Goal: Task Accomplishment & Management: Use online tool/utility

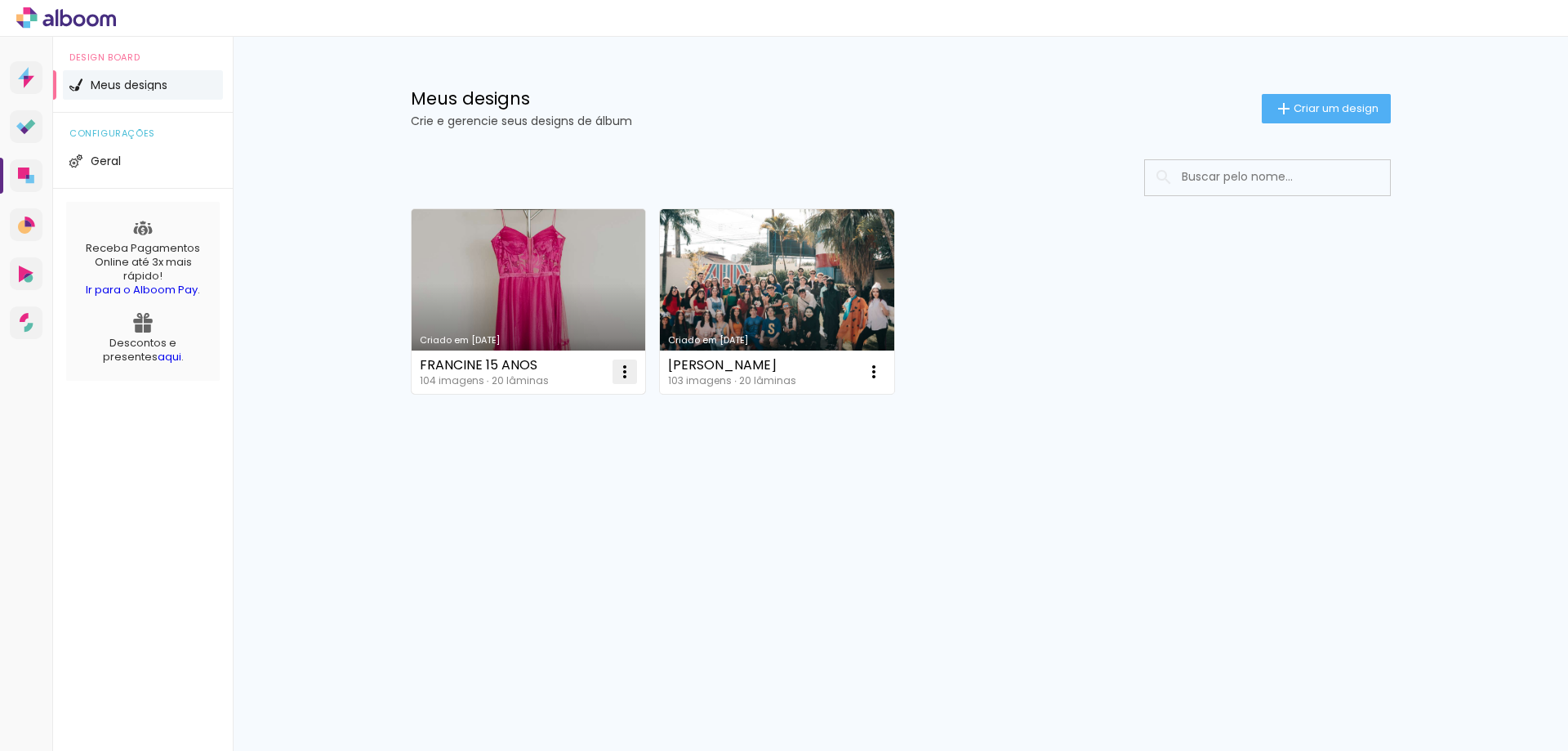
click at [617, 375] on iron-icon at bounding box center [625, 372] width 20 height 20
click at [535, 481] on span "Excluir" at bounding box center [533, 479] width 35 height 12
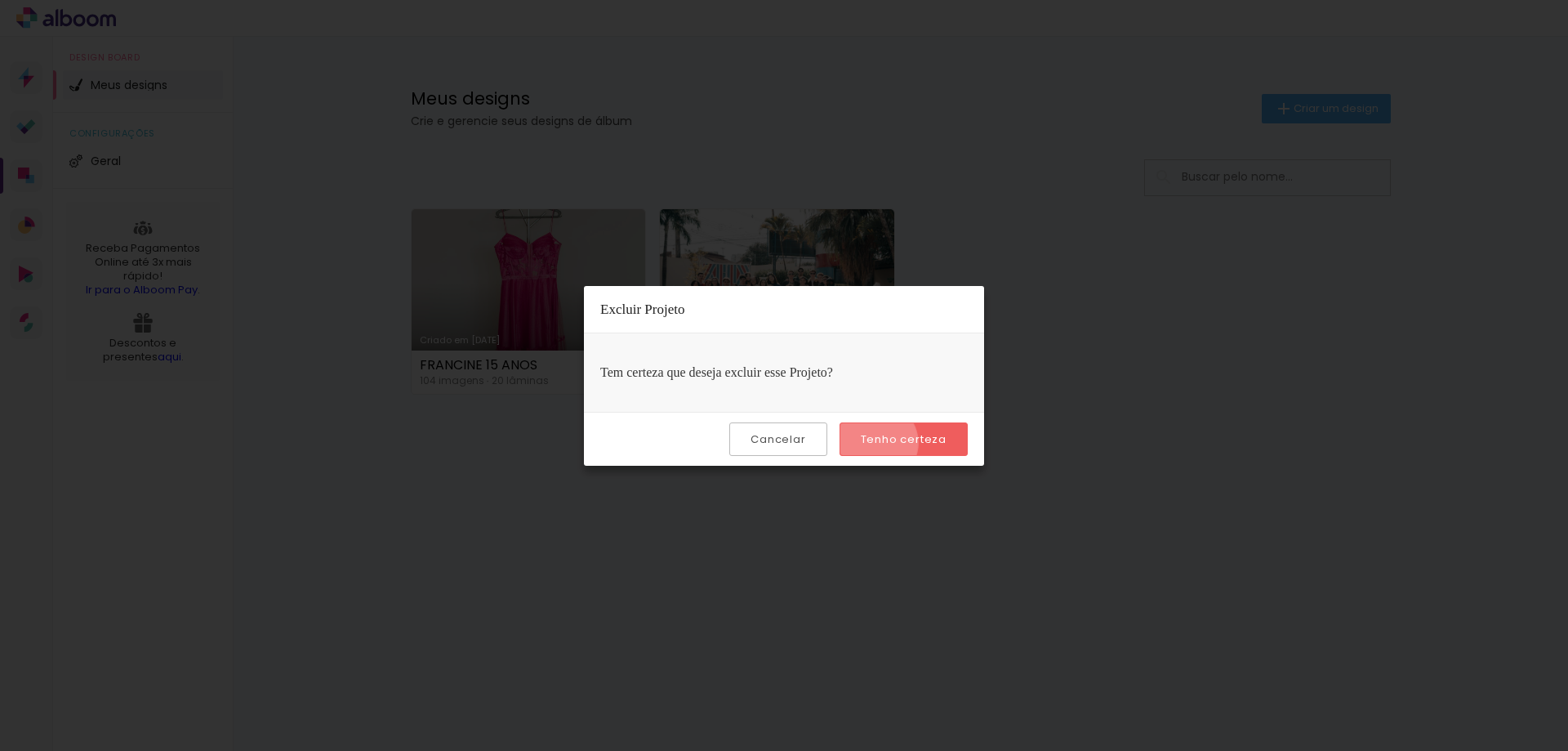
click at [0, 0] on slot "Tenho certeza" at bounding box center [0, 0] width 0 height 0
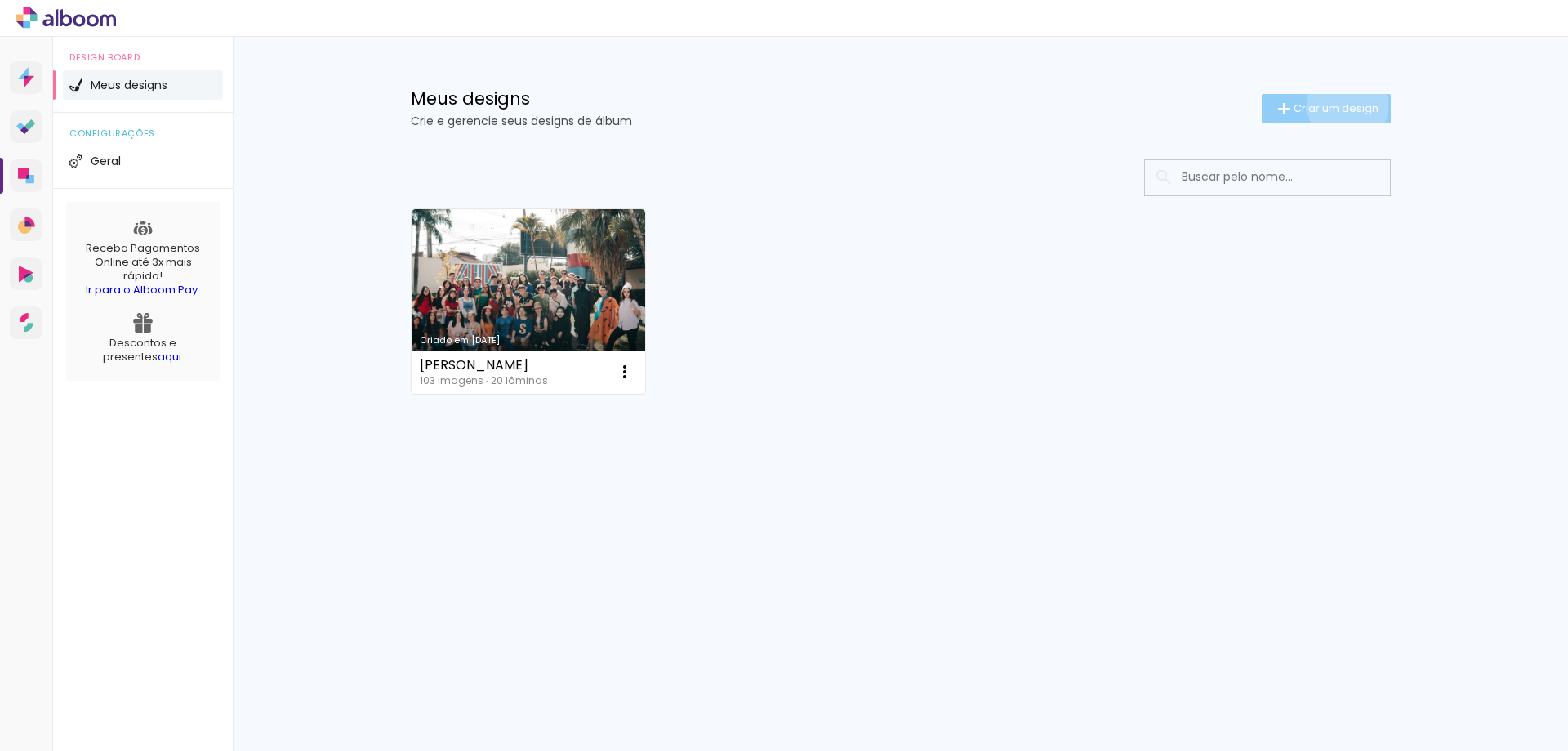
click at [1344, 105] on span "Criar um design" at bounding box center [1335, 108] width 85 height 11
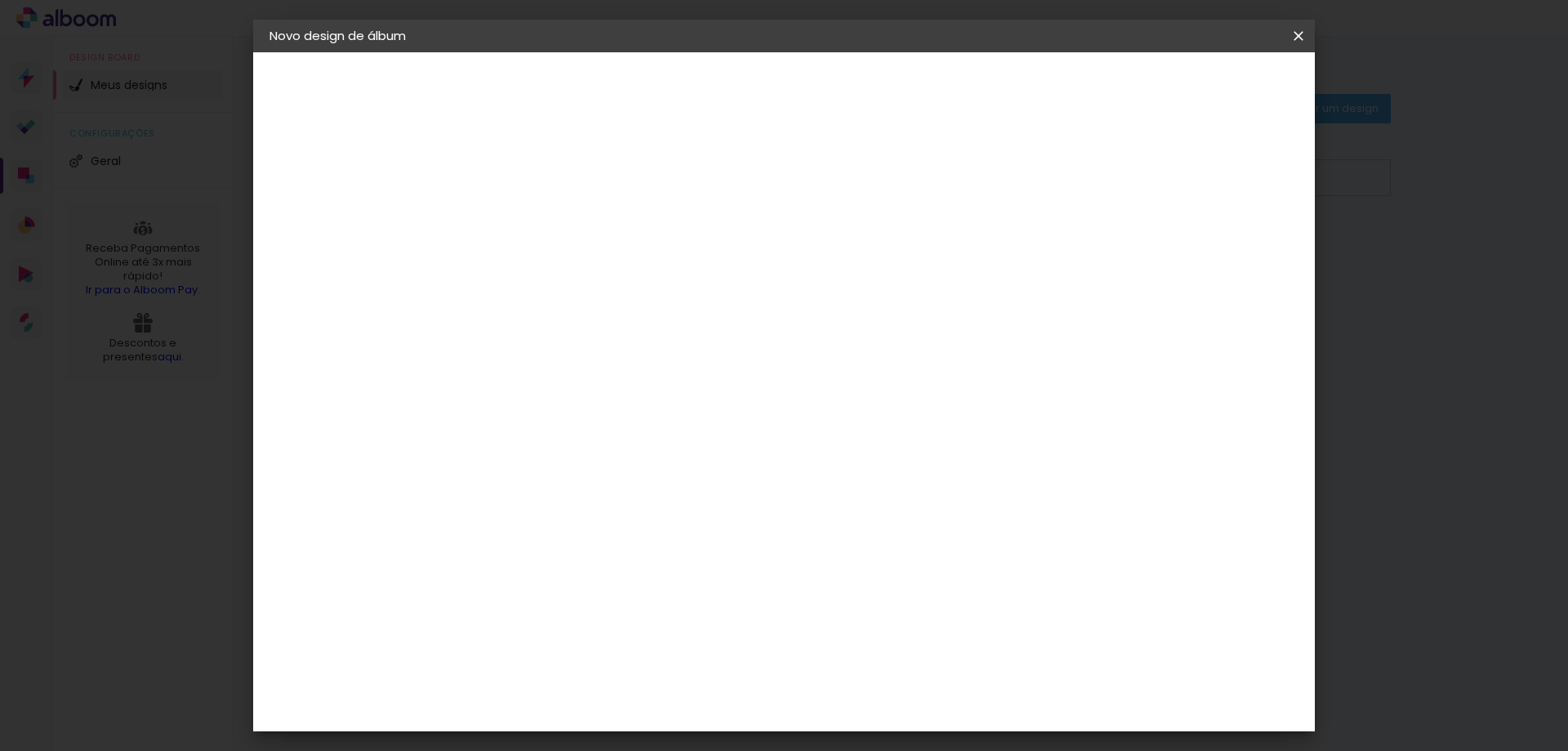
click at [0, 0] on paper-input-container "Título do álbum" at bounding box center [0, 0] width 0 height 0
type input "ALBUM"
type paper-input "ALBUM"
type input "ALBUM [PERSON_NAME]"
type paper-input "ALBUM [PERSON_NAME]"
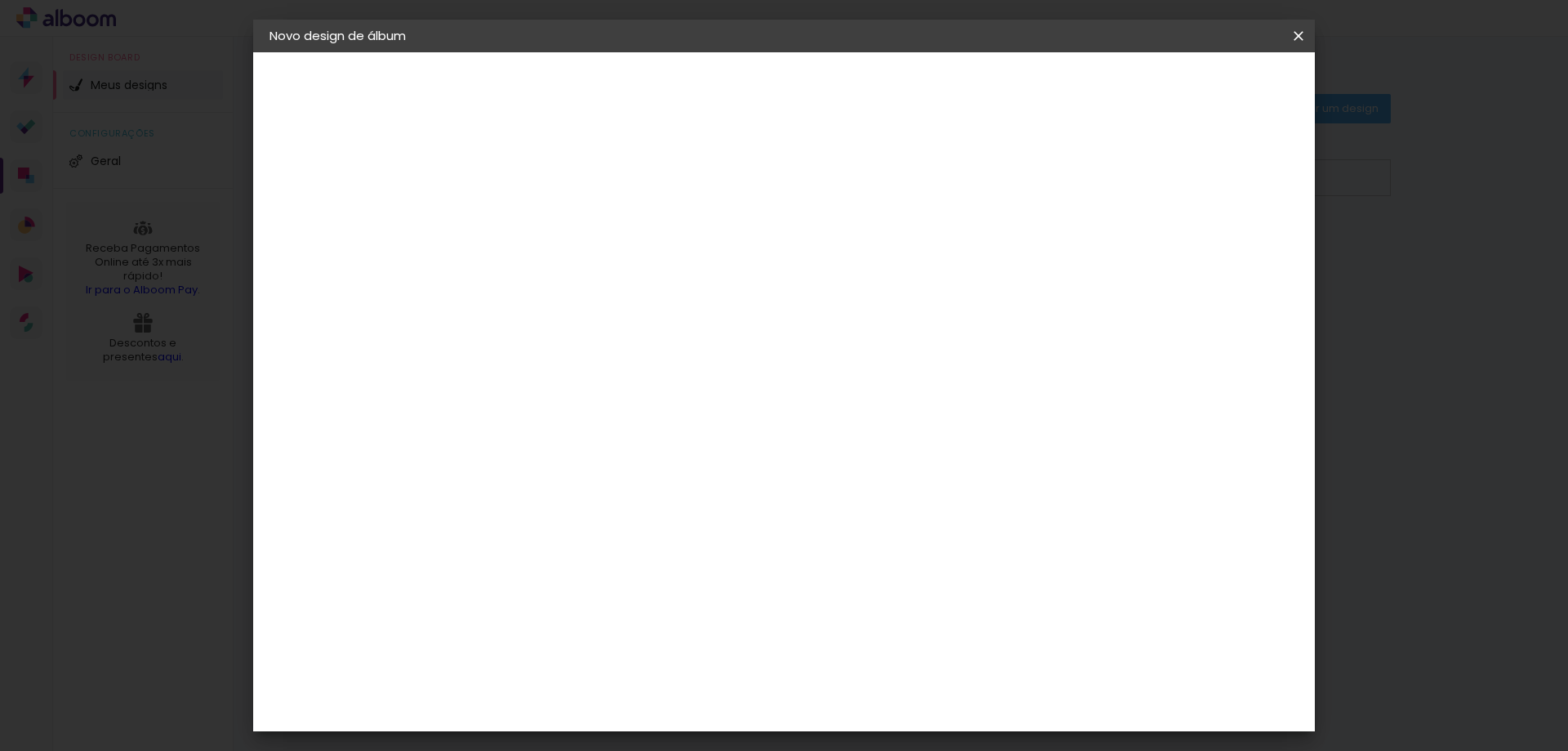
click at [704, 96] on paper-button "Avançar" at bounding box center [664, 86] width 80 height 27
click at [563, 456] on div "Go image" at bounding box center [545, 468] width 40 height 26
click at [842, 100] on paper-button "Avançar" at bounding box center [802, 86] width 80 height 27
click at [600, 280] on input "text" at bounding box center [568, 285] width 64 height 25
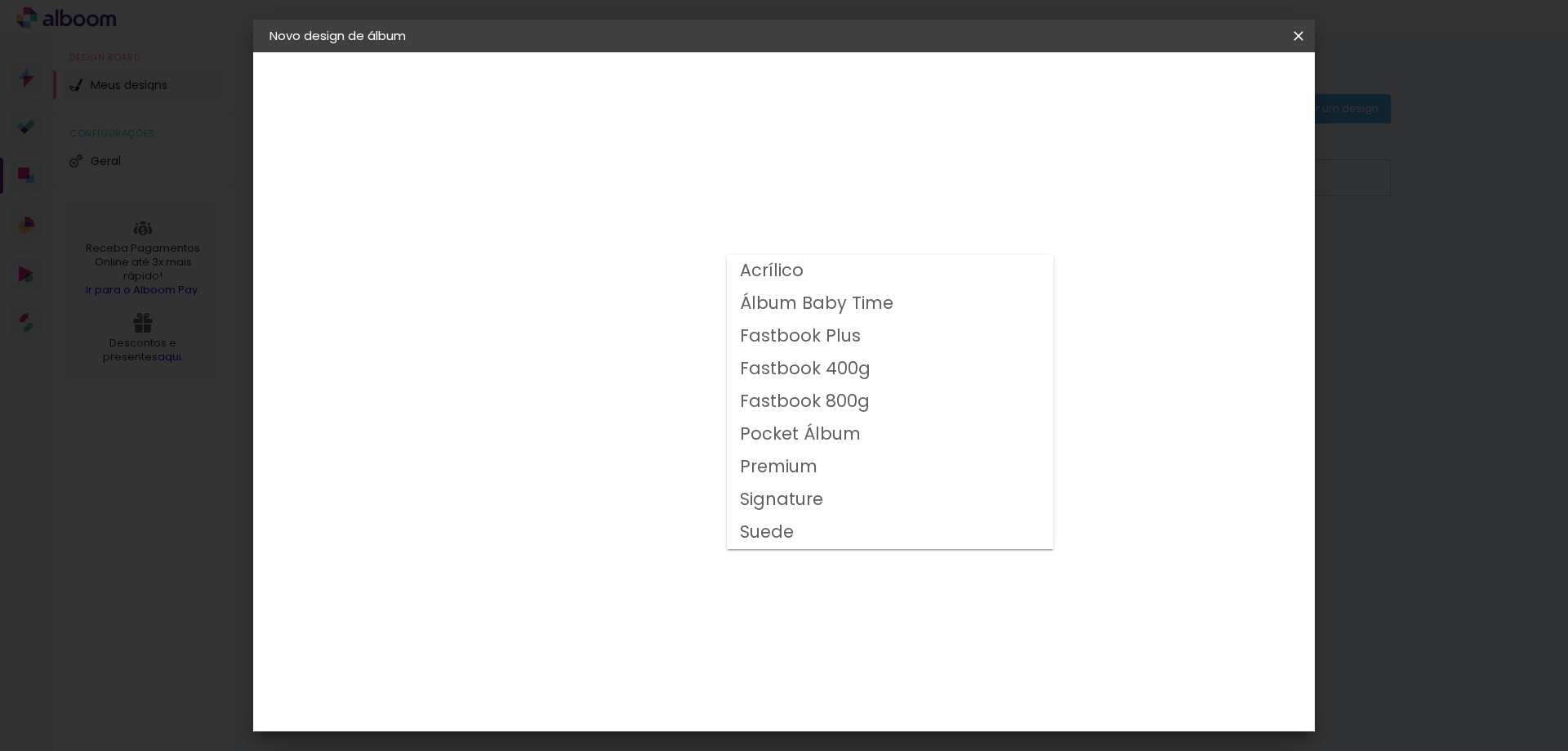
click at [0, 0] on slot "Fastbook 400g" at bounding box center [0, 0] width 0 height 0
type input "Fastbook 400g"
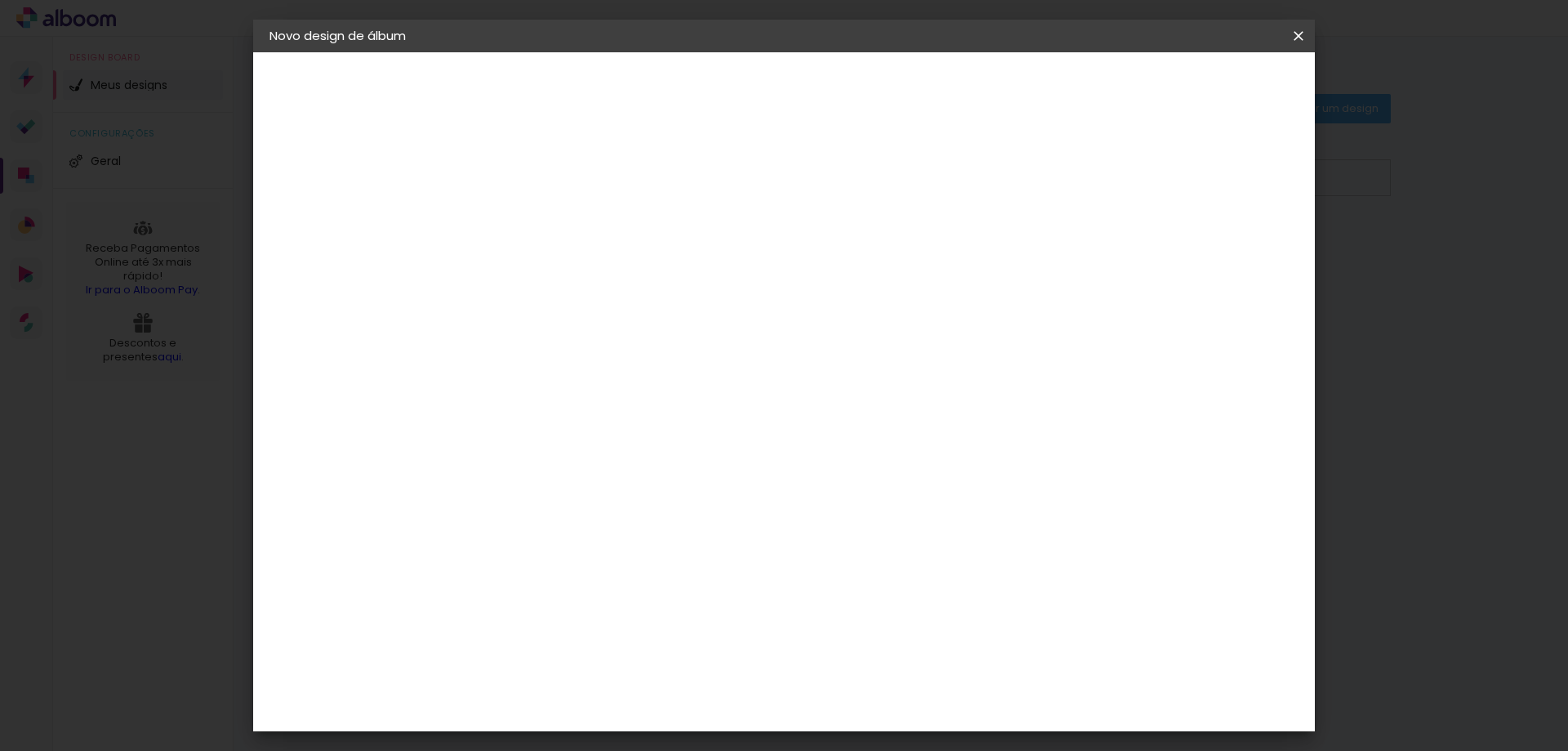
scroll to position [327, 0]
click at [647, 479] on span "25 × 25" at bounding box center [609, 501] width 76 height 43
click at [827, 90] on header "Modelo Escolha o modelo do álbum. Voltar Avançar" at bounding box center [646, 100] width 362 height 97
click at [0, 0] on slot "Avançar" at bounding box center [0, 0] width 0 height 0
click at [1197, 92] on span "Iniciar design" at bounding box center [1159, 87] width 74 height 12
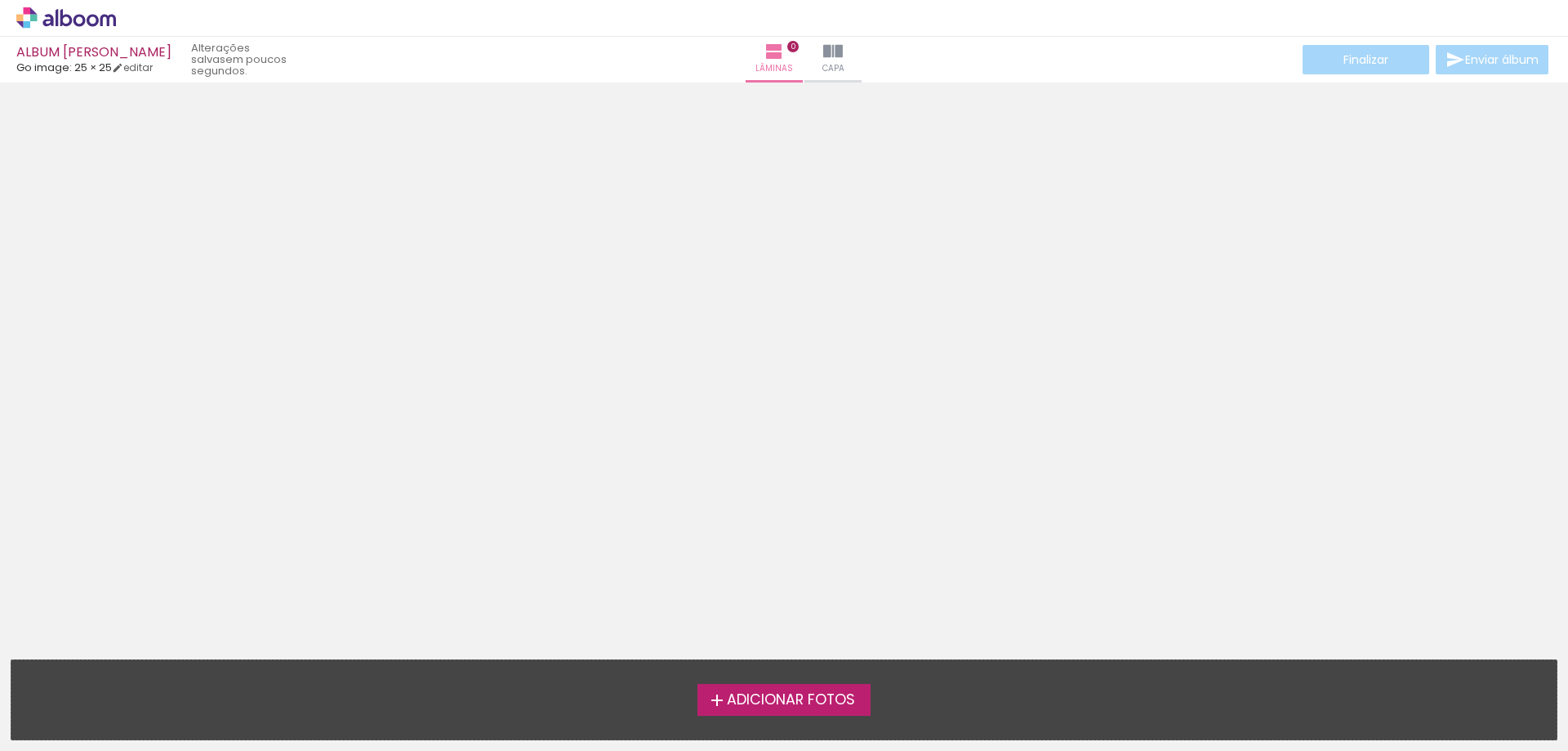
click at [793, 705] on span "Adicionar Fotos" at bounding box center [790, 699] width 128 height 15
click at [0, 0] on input "file" at bounding box center [0, 0] width 0 height 0
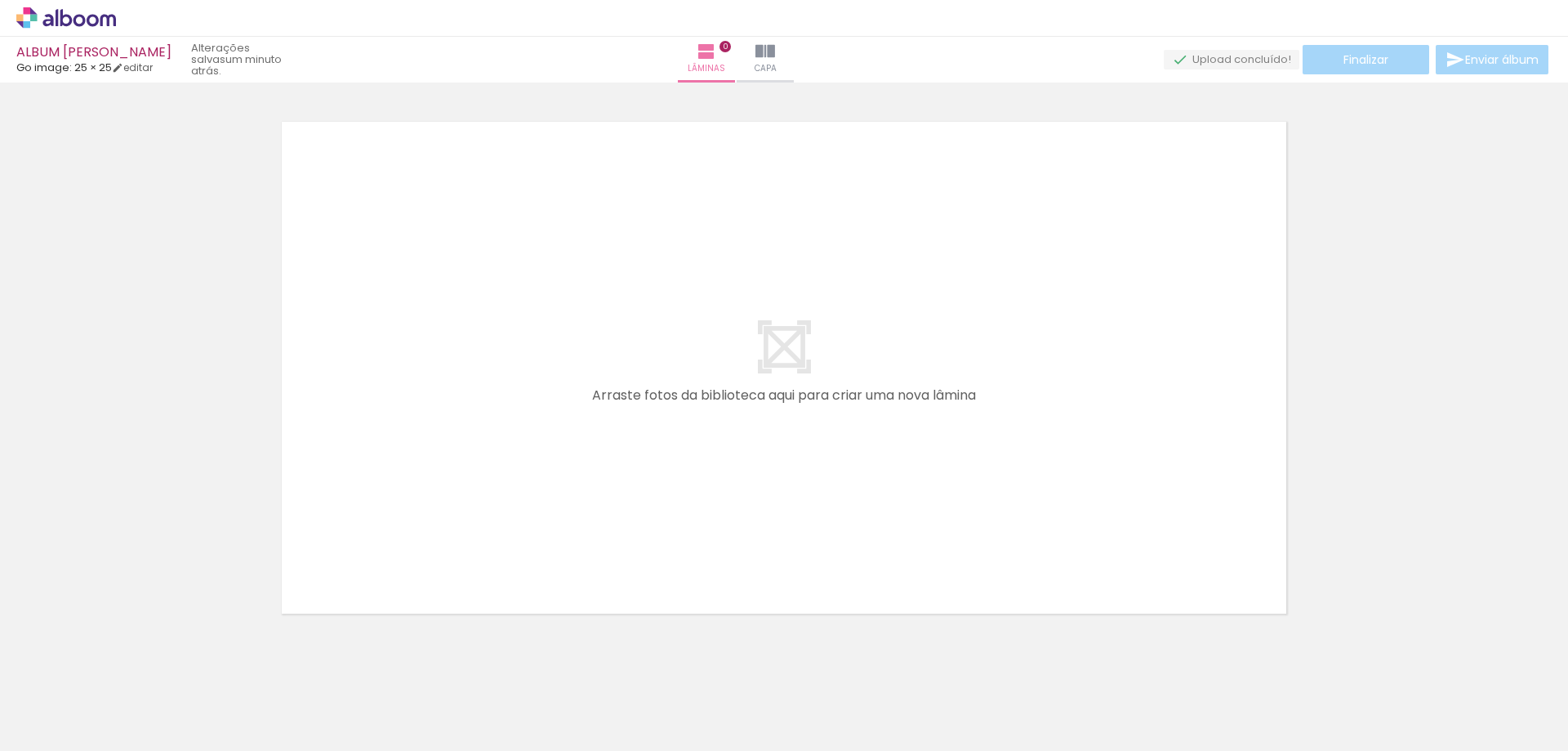
scroll to position [22, 0]
click at [69, 705] on input "Todas as fotos" at bounding box center [45, 701] width 62 height 14
click at [0, 0] on slot "Não utilizadas" at bounding box center [0, 0] width 0 height 0
type input "Não utilizadas"
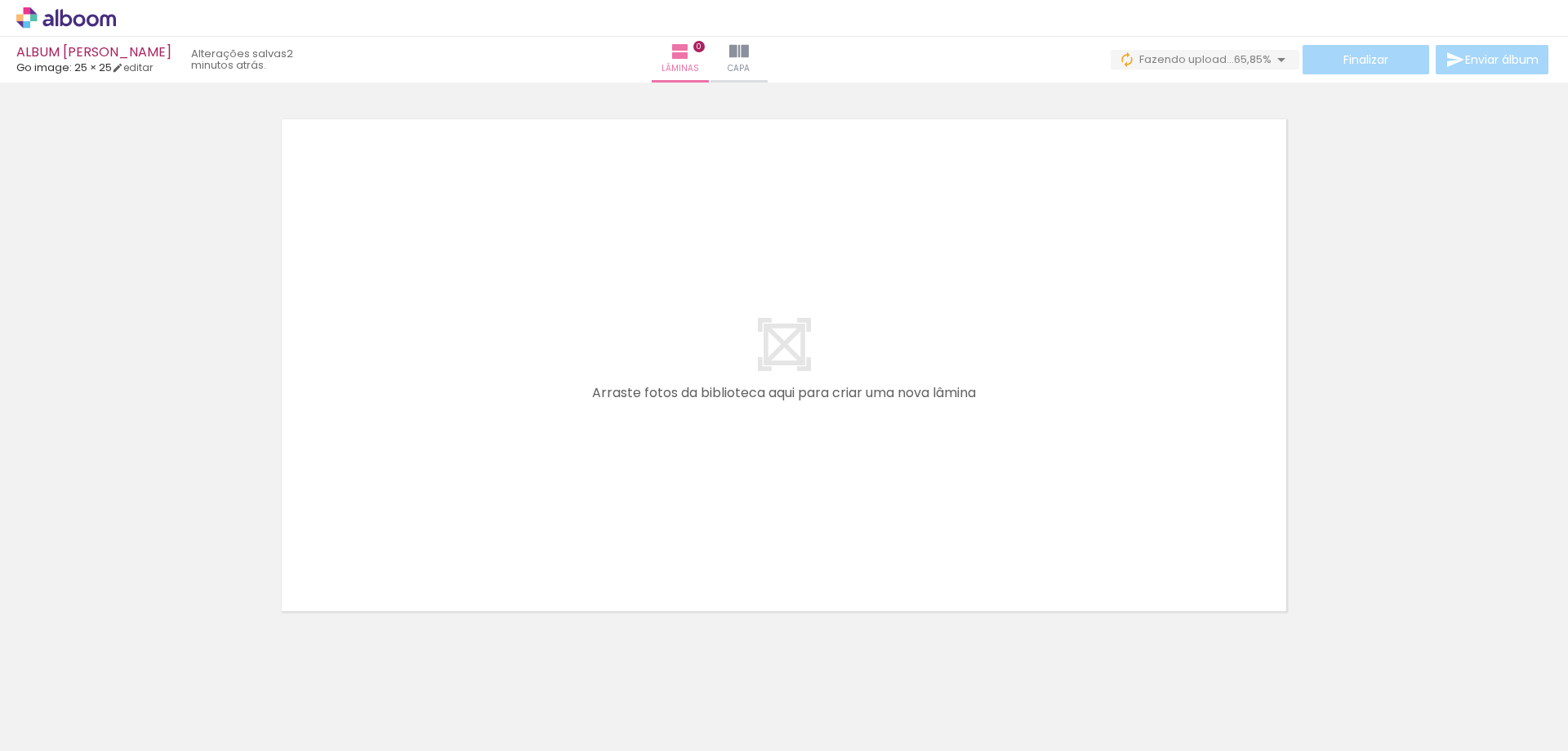
click at [806, 704] on div at bounding box center [768, 696] width 73 height 49
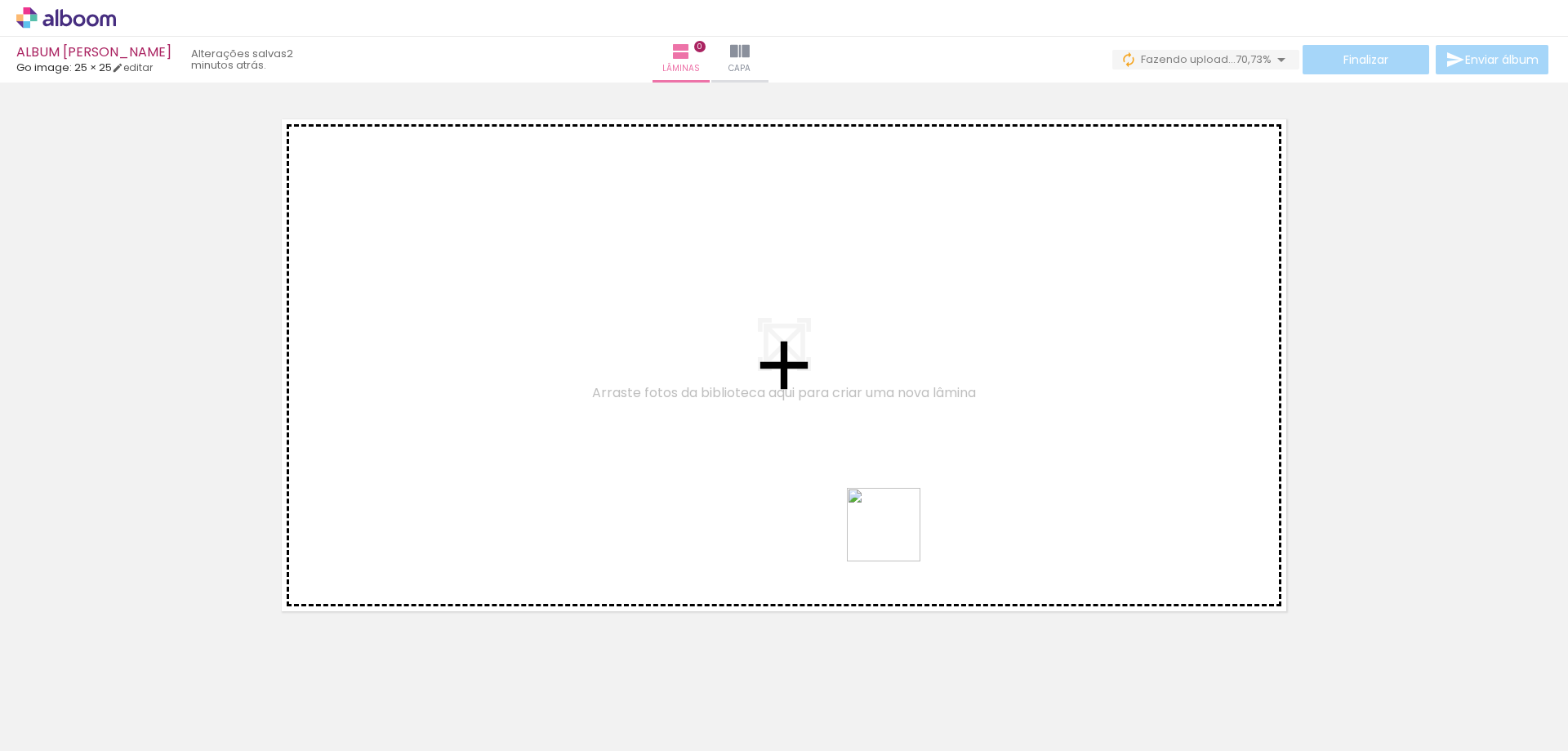
drag, startPoint x: 1015, startPoint y: 639, endPoint x: 719, endPoint y: 411, distance: 373.6
click at [719, 411] on quentale-workspace at bounding box center [784, 376] width 1568 height 751
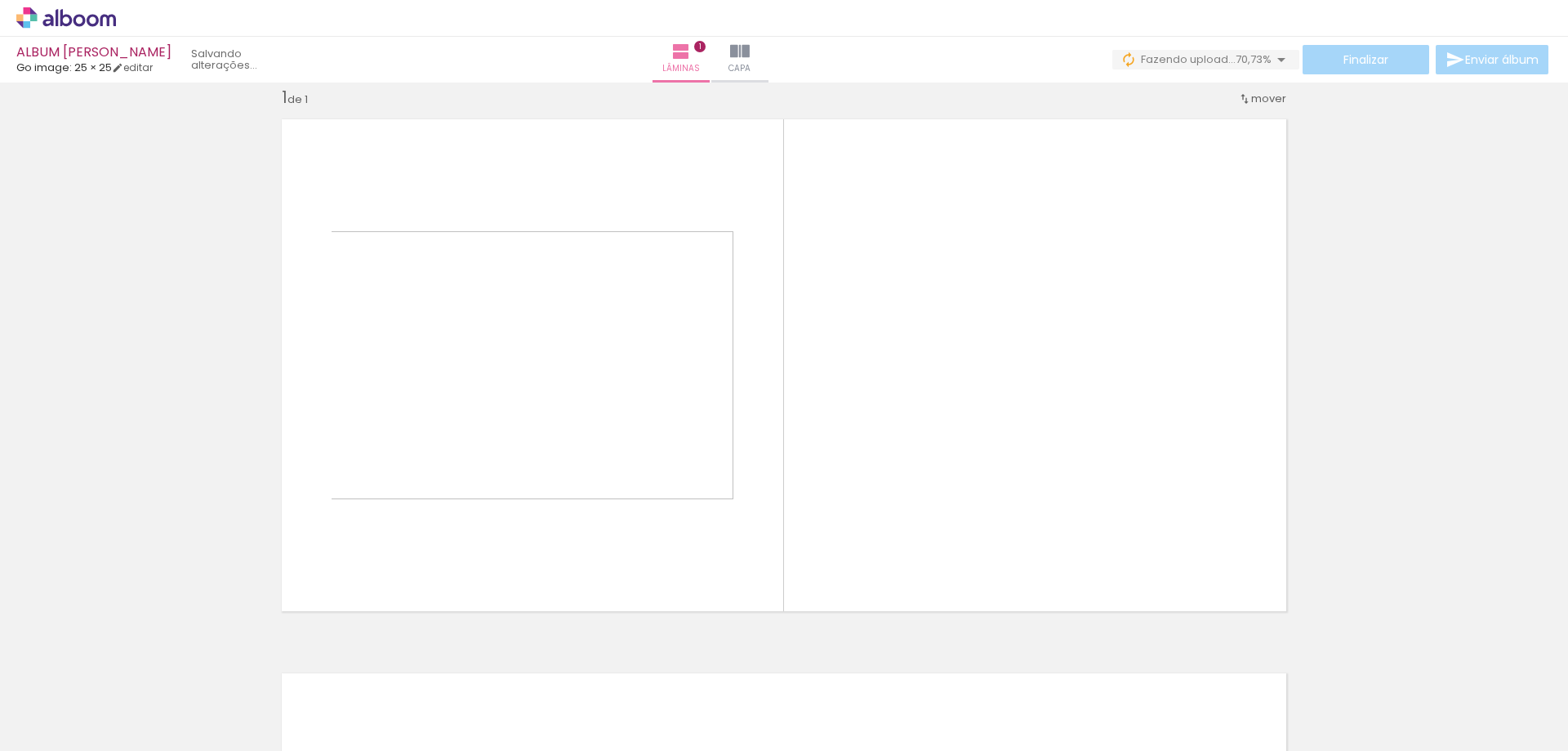
scroll to position [22, 0]
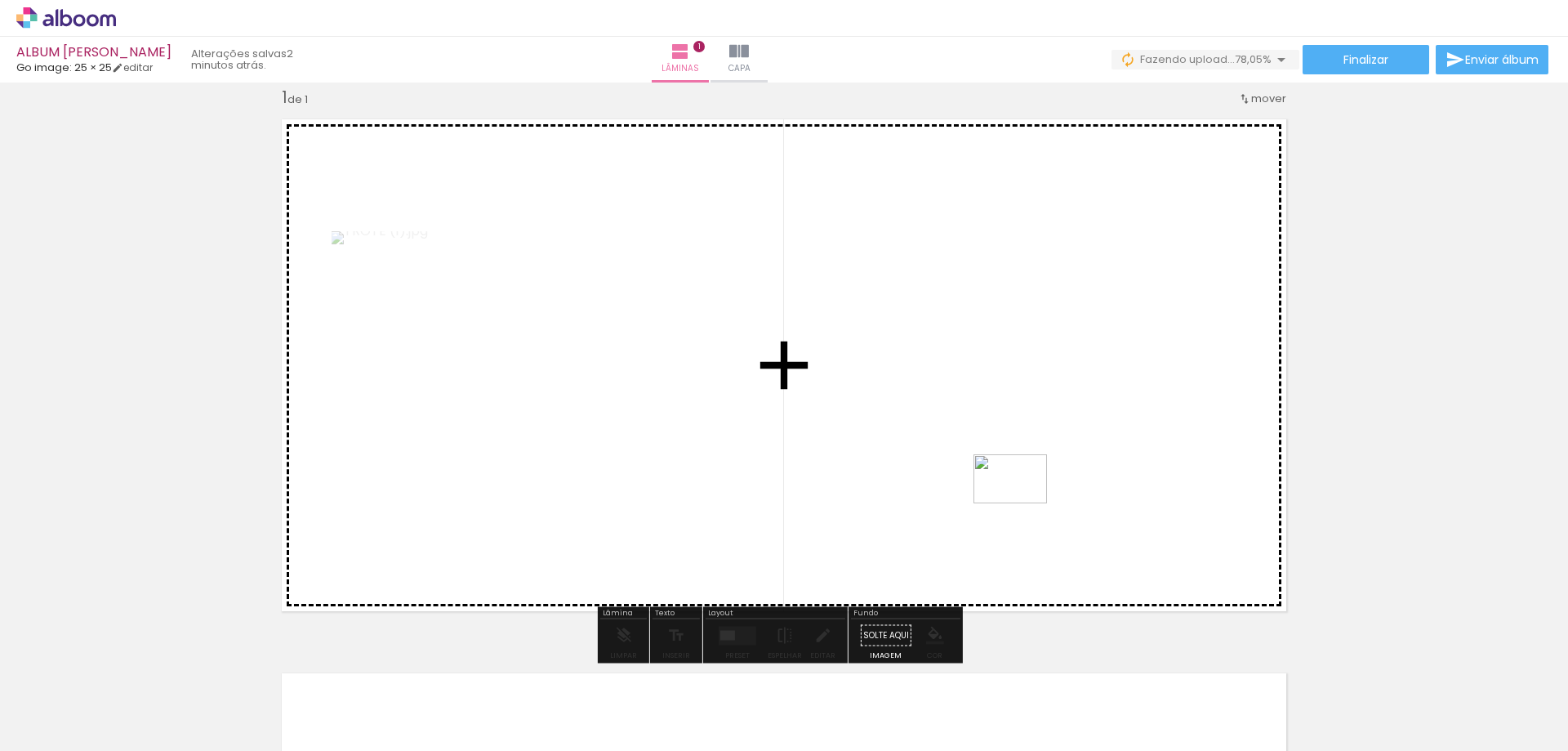
drag, startPoint x: 1153, startPoint y: 701, endPoint x: 1022, endPoint y: 501, distance: 239.1
click at [1022, 501] on quentale-workspace at bounding box center [784, 376] width 1568 height 751
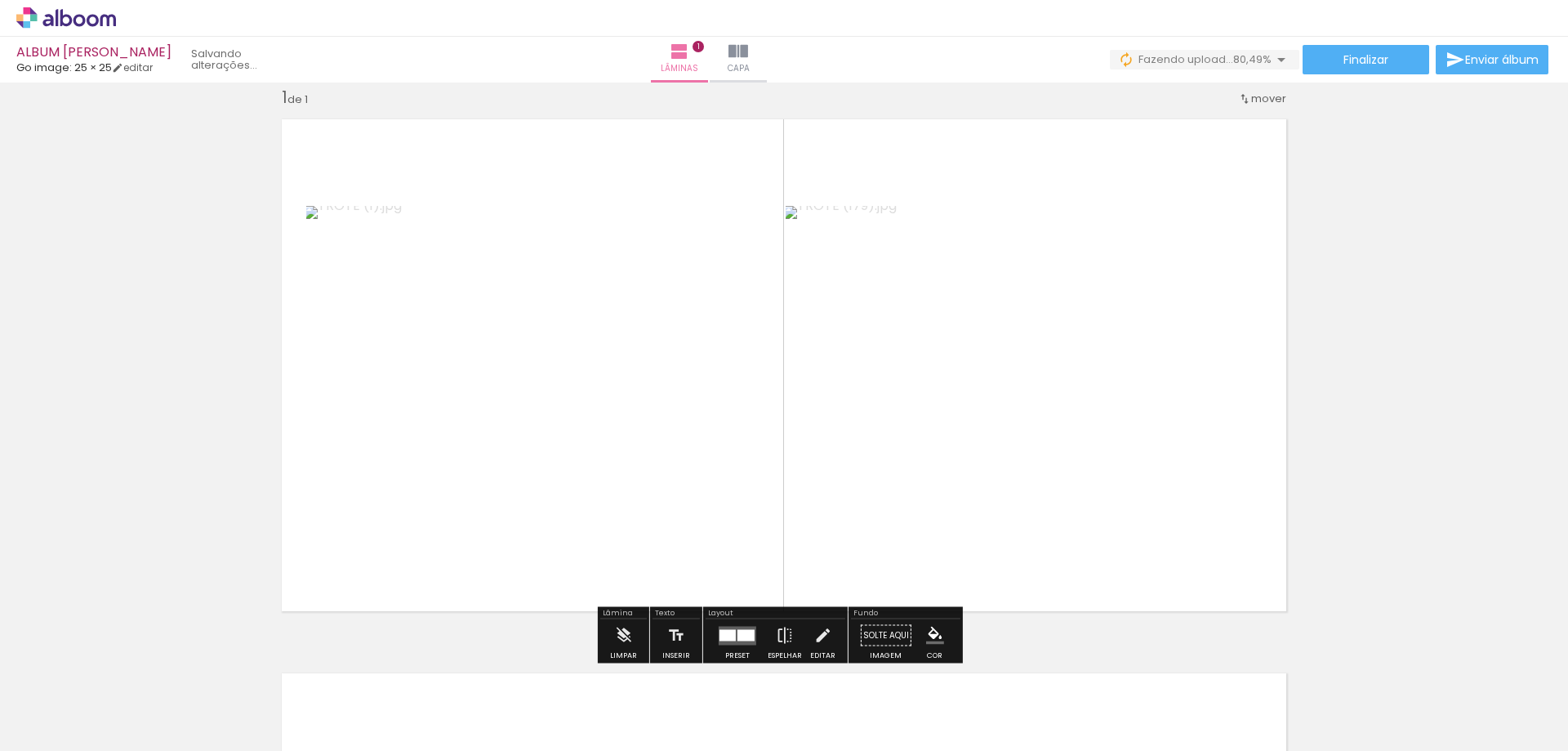
scroll to position [0, 2138]
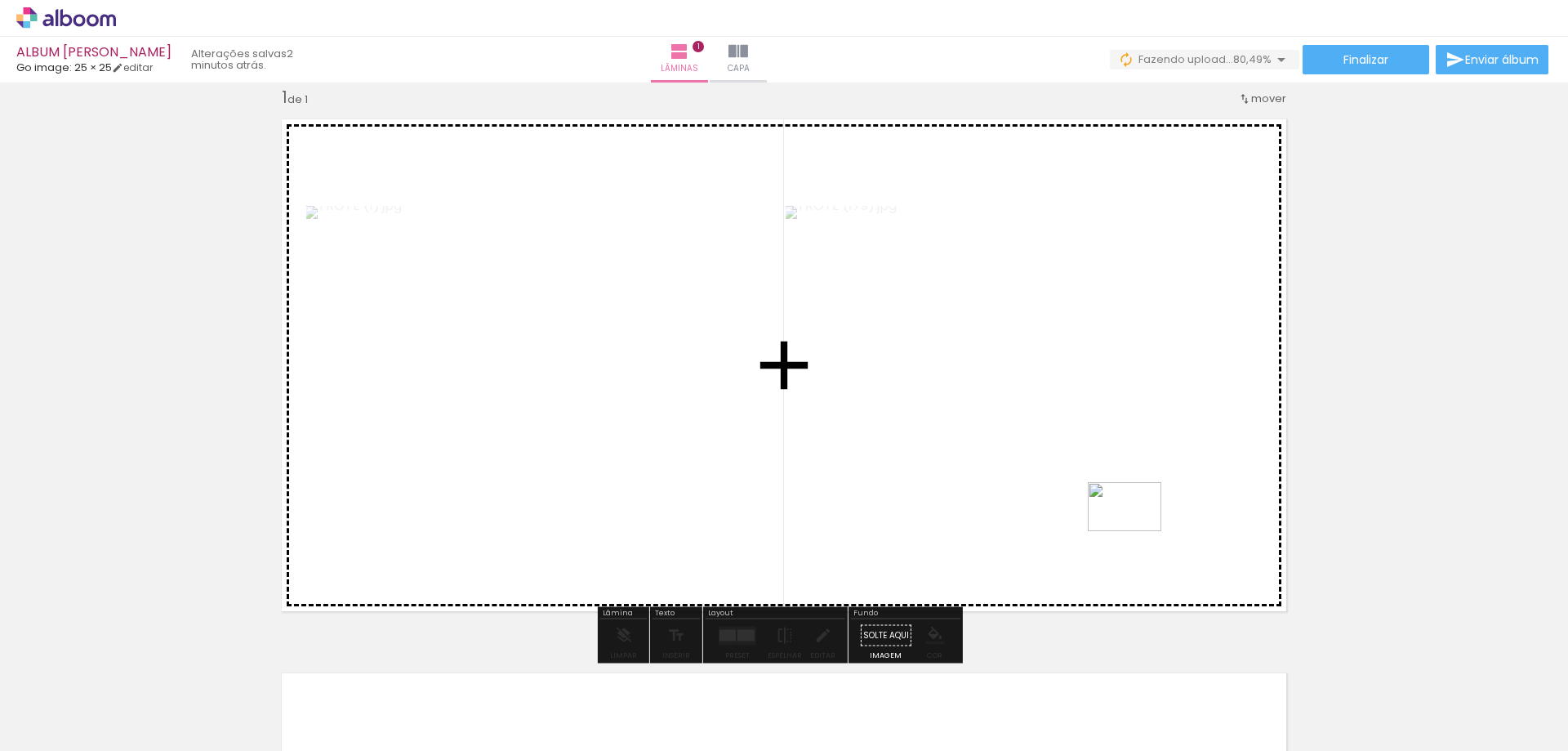
drag, startPoint x: 1237, startPoint y: 695, endPoint x: 1133, endPoint y: 525, distance: 199.3
click at [1133, 525] on quentale-workspace at bounding box center [784, 376] width 1568 height 751
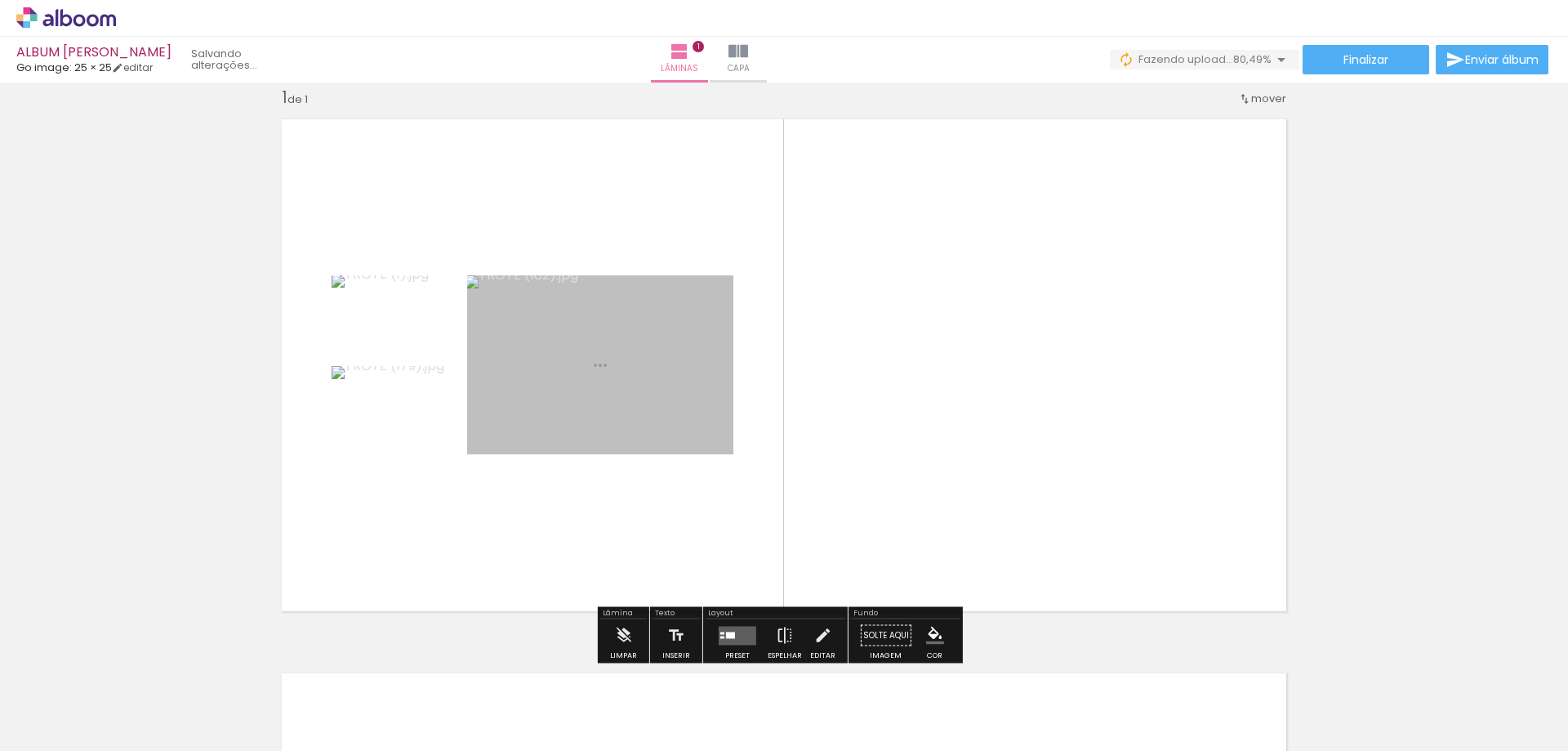
scroll to position [0, 2046]
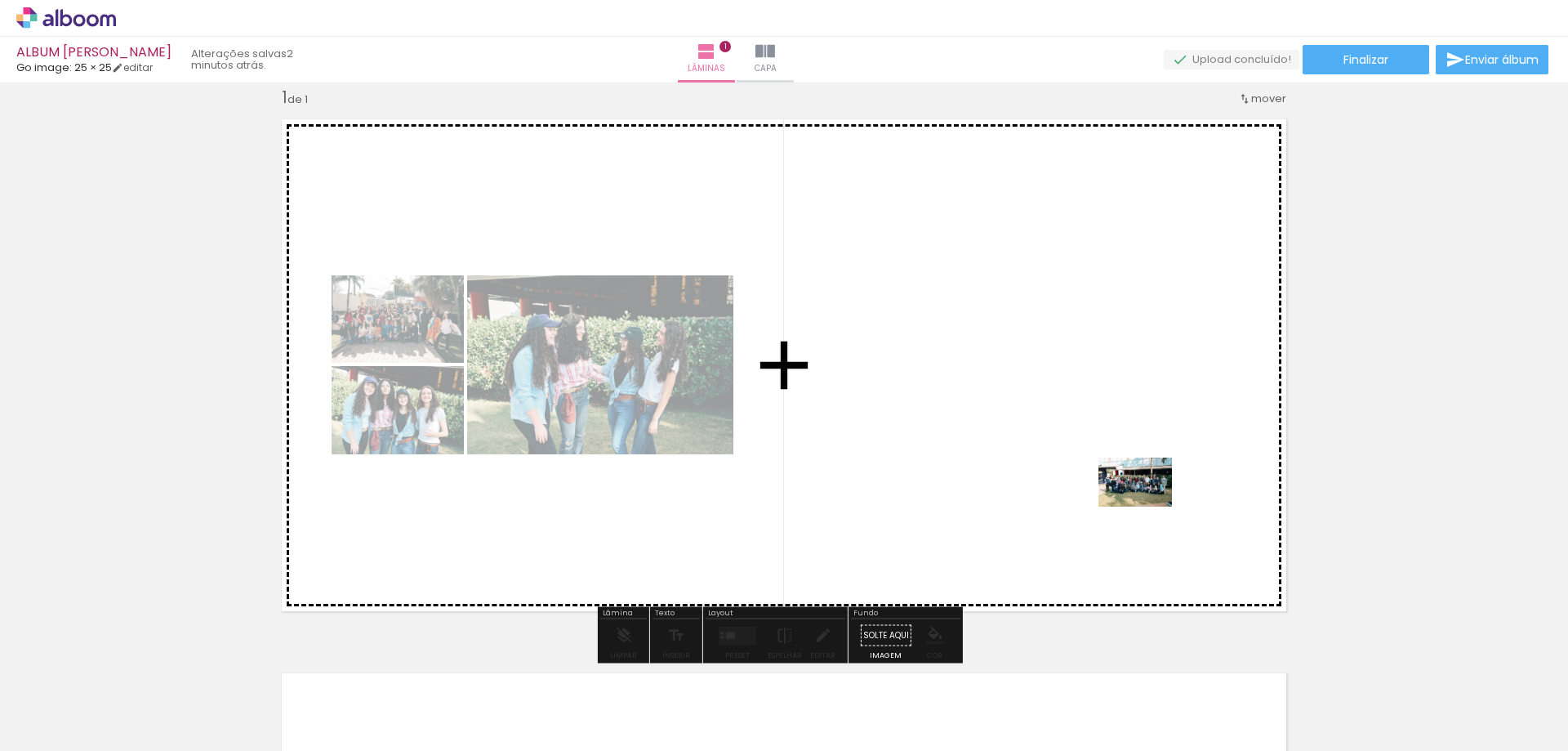
drag, startPoint x: 1342, startPoint y: 701, endPoint x: 1147, endPoint y: 505, distance: 276.5
click at [1147, 505] on quentale-workspace at bounding box center [784, 376] width 1568 height 751
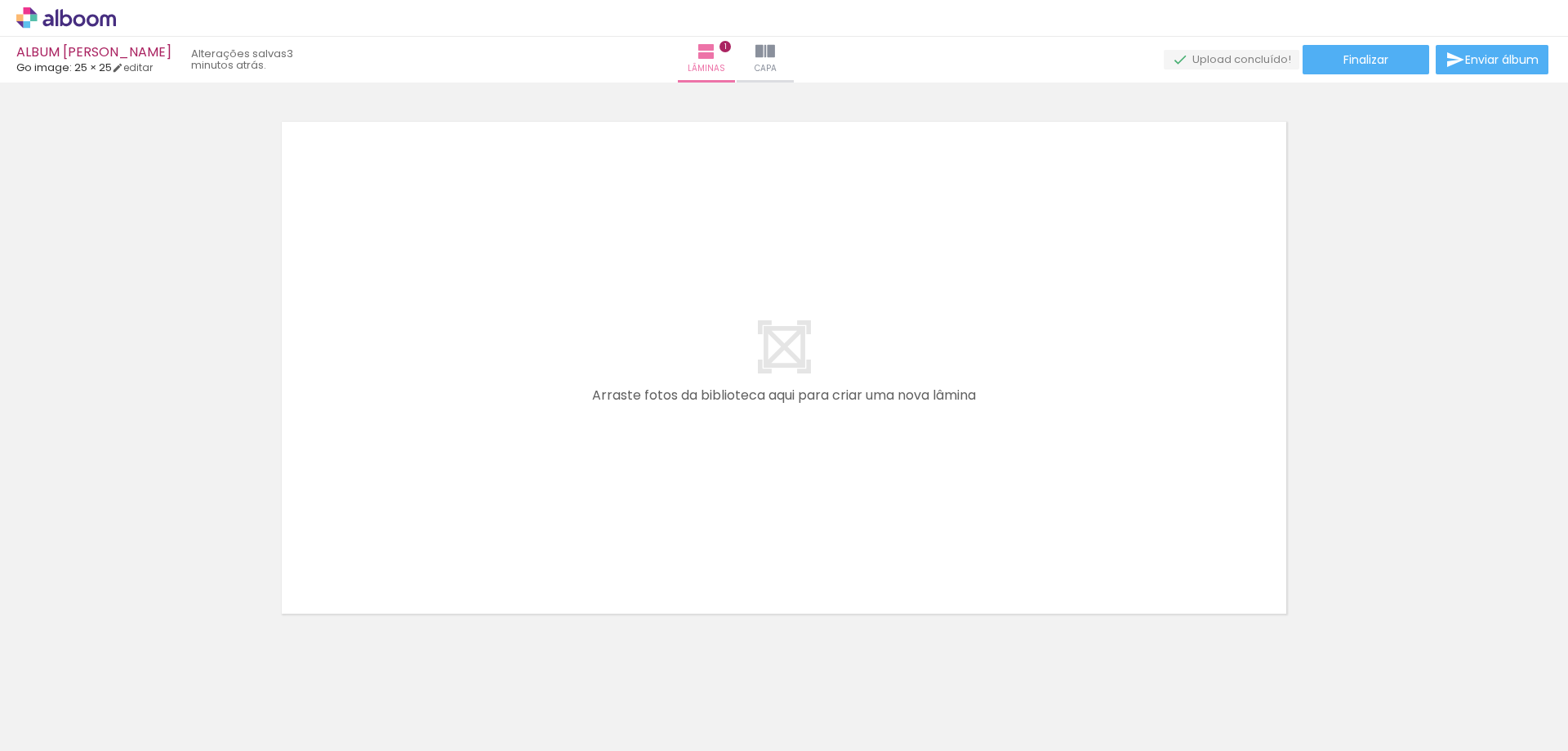
scroll to position [593, 0]
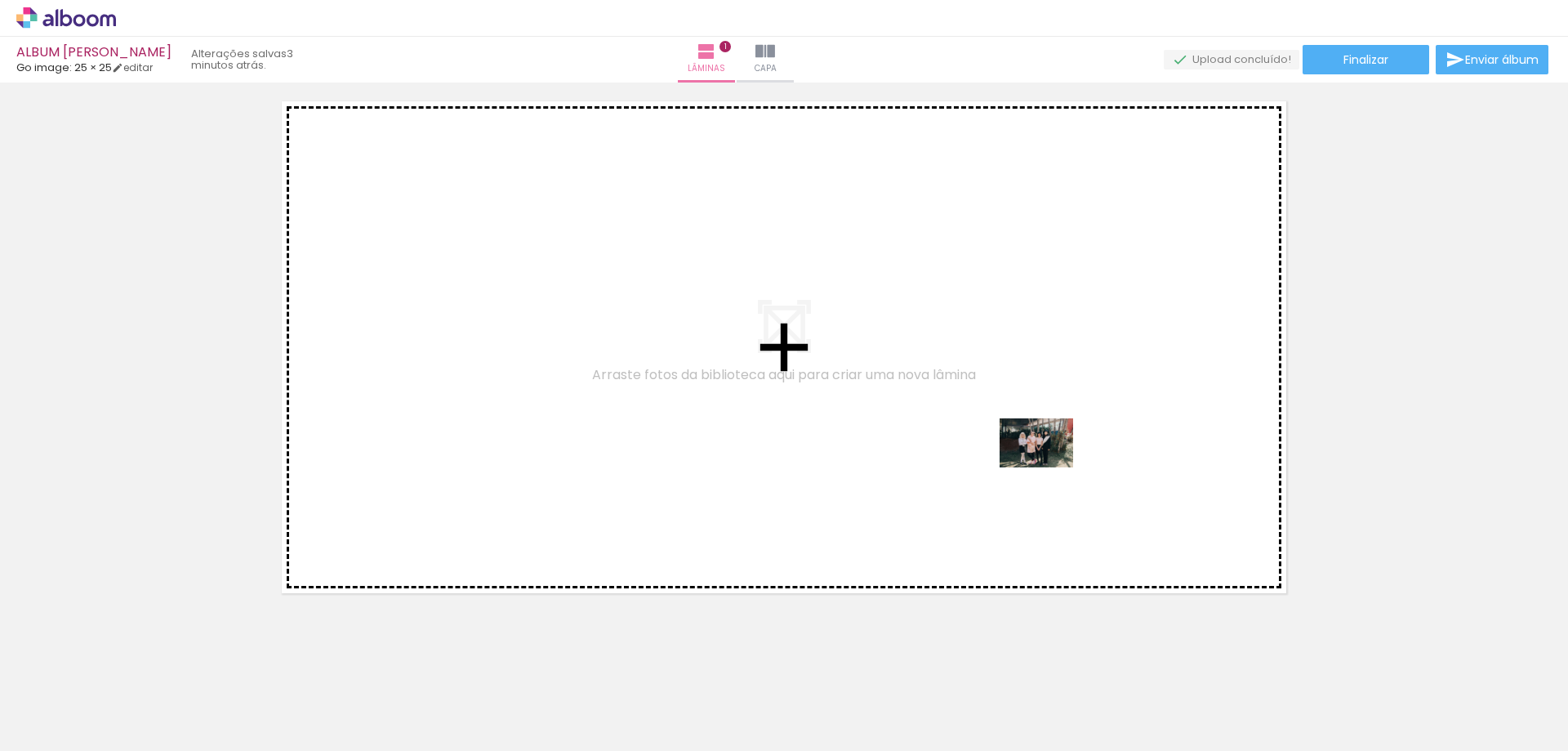
drag, startPoint x: 1415, startPoint y: 694, endPoint x: 1112, endPoint y: 489, distance: 365.8
click at [1048, 465] on quentale-workspace at bounding box center [784, 376] width 1568 height 751
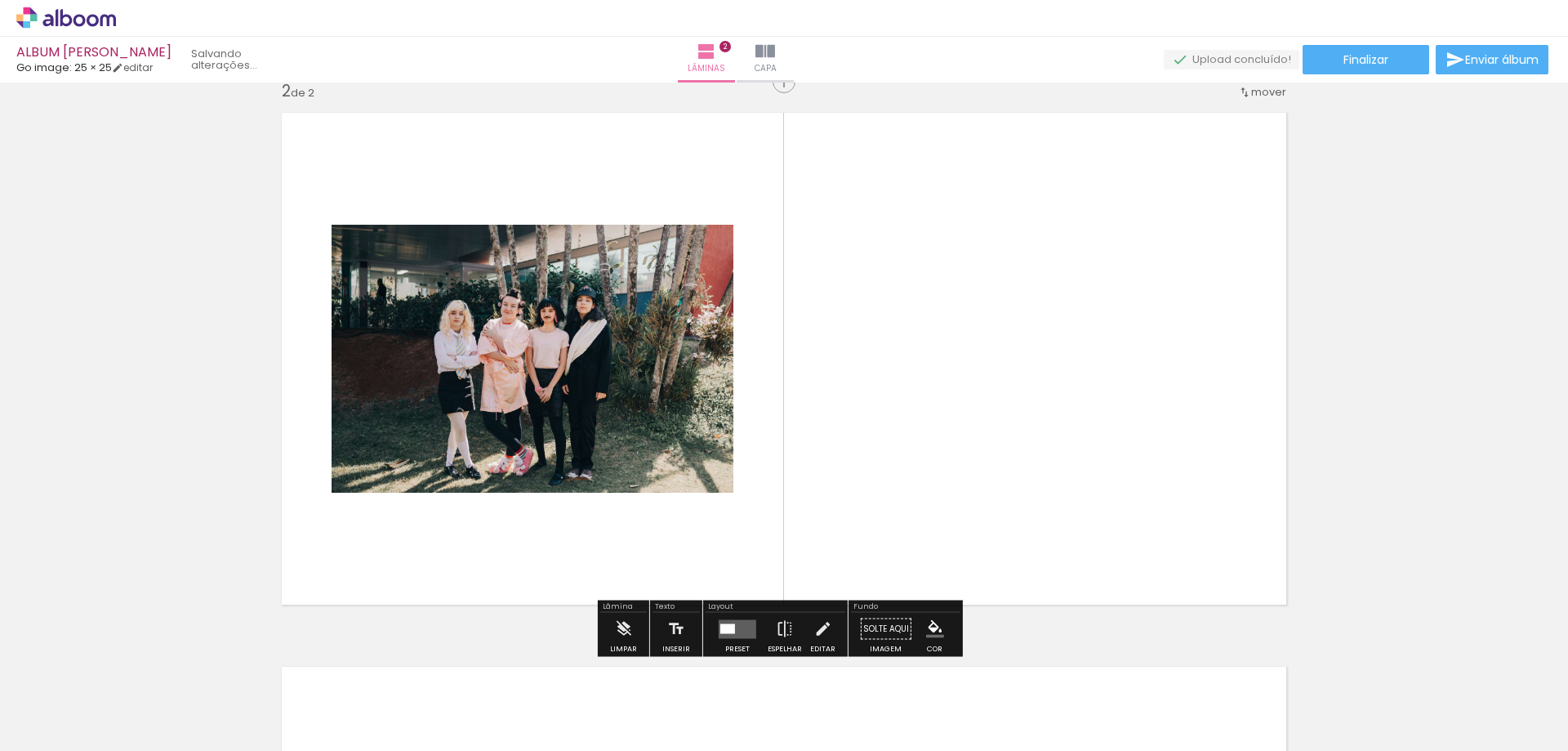
scroll to position [575, 0]
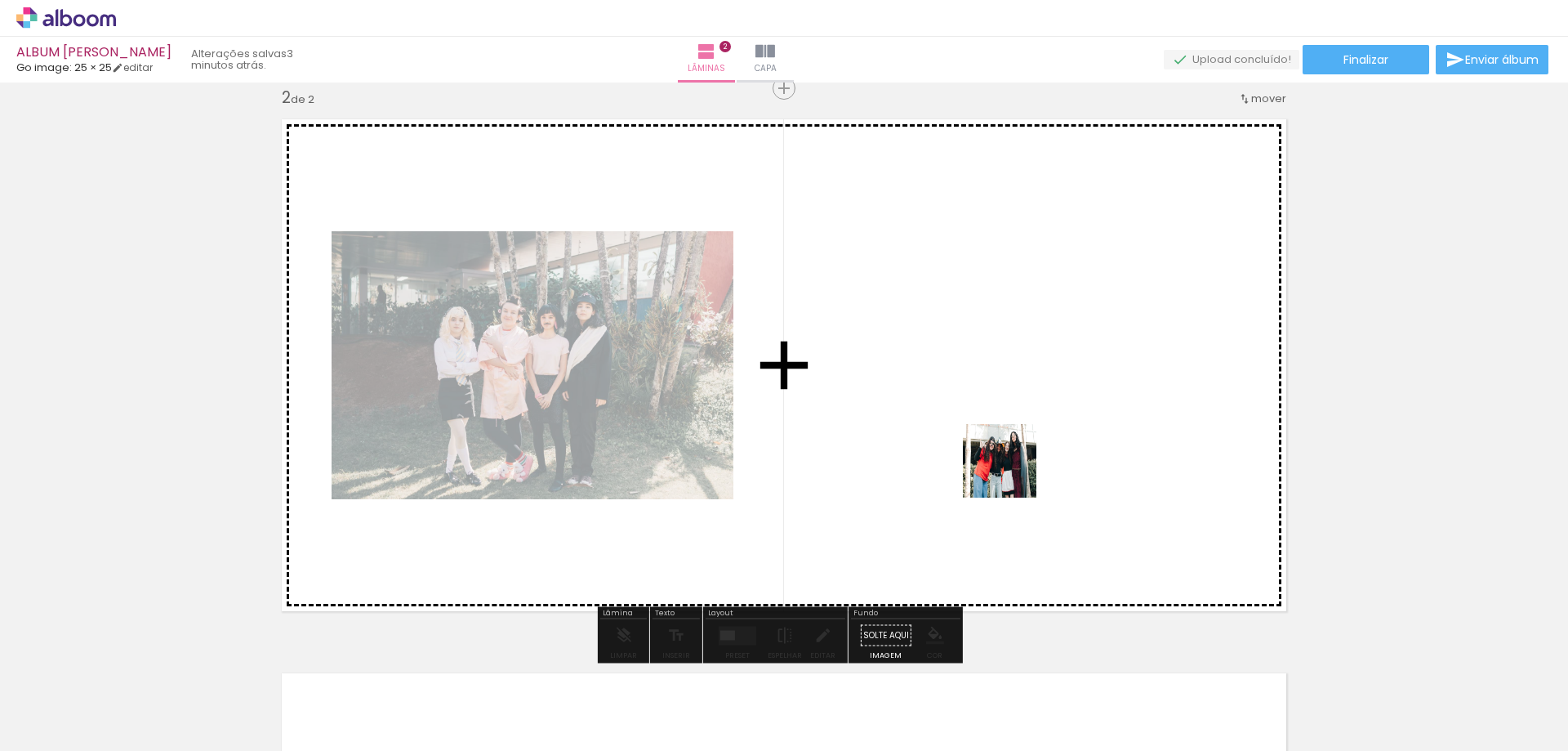
drag, startPoint x: 1492, startPoint y: 695, endPoint x: 1006, endPoint y: 469, distance: 536.0
click at [1006, 469] on quentale-workspace at bounding box center [784, 376] width 1568 height 751
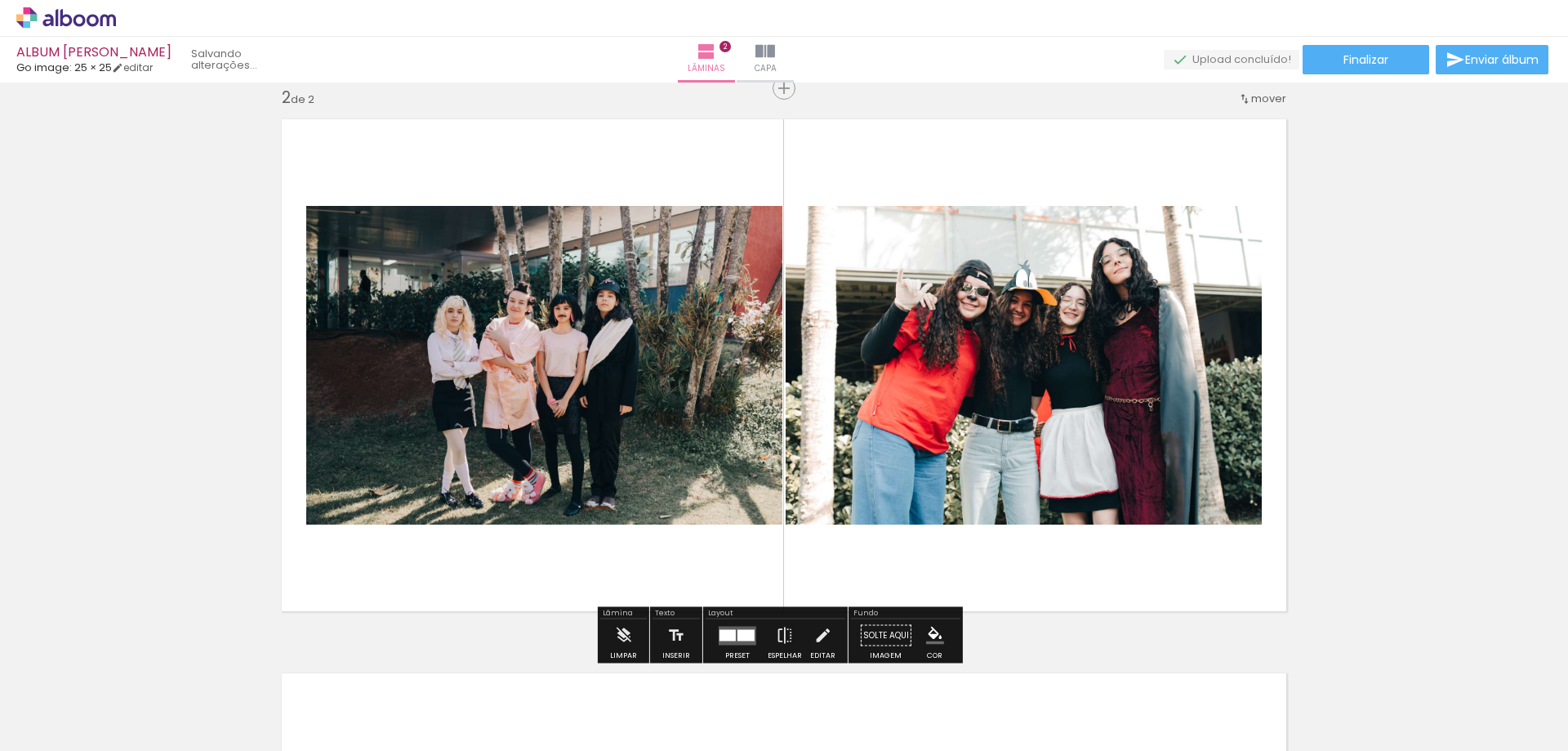
scroll to position [0, 1772]
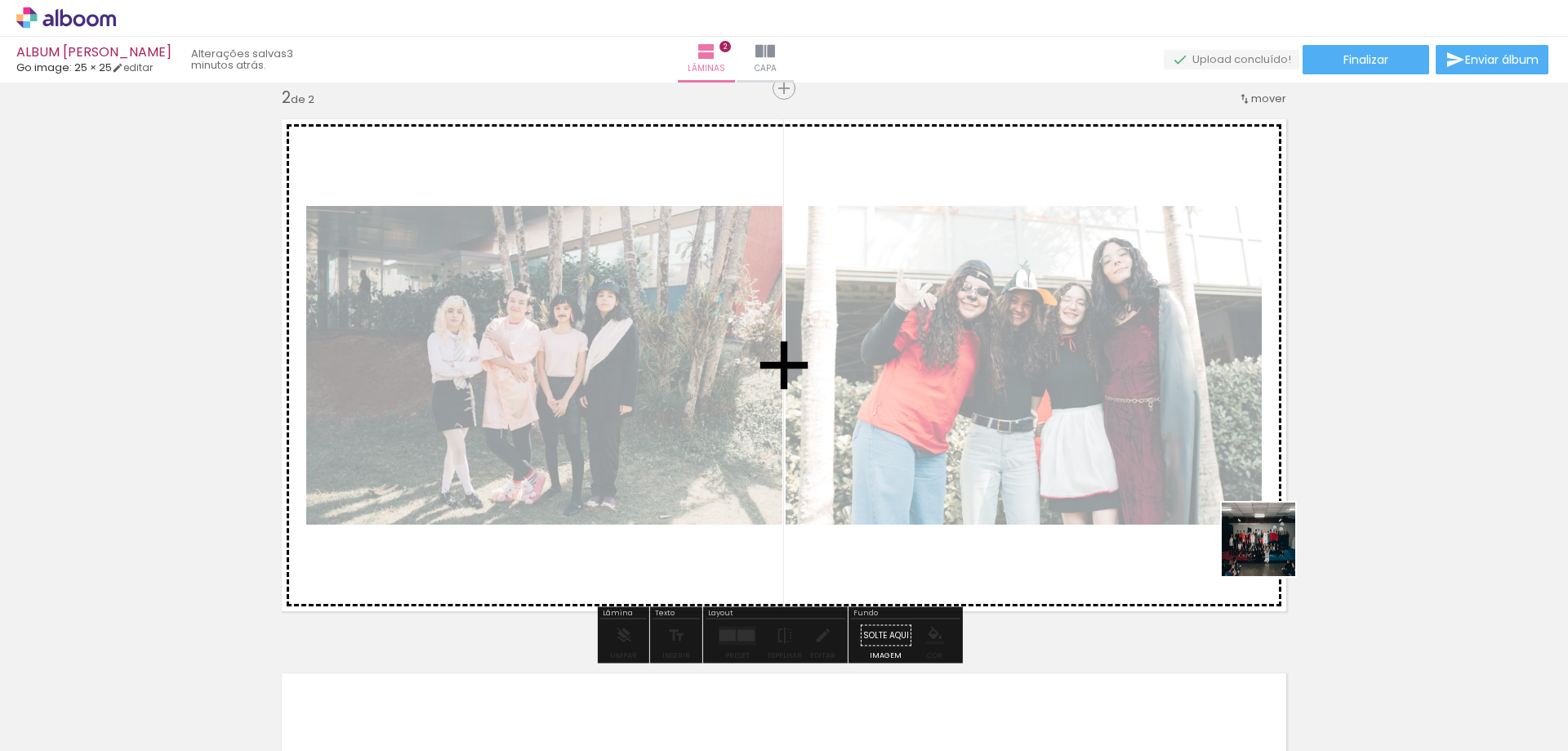
drag, startPoint x: 1500, startPoint y: 697, endPoint x: 1113, endPoint y: 473, distance: 447.2
click at [1113, 473] on quentale-workspace at bounding box center [784, 376] width 1568 height 751
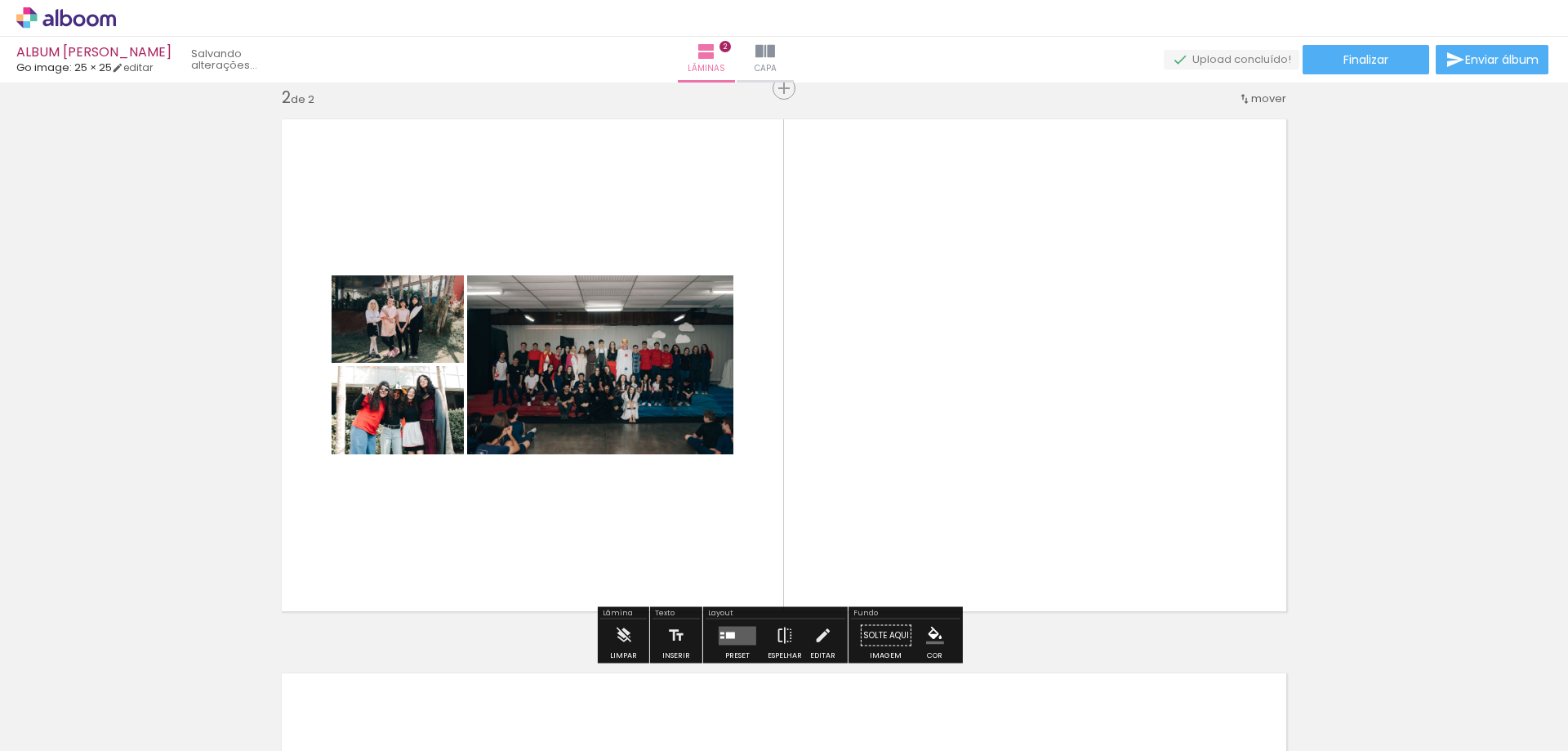
scroll to position [0, 1680]
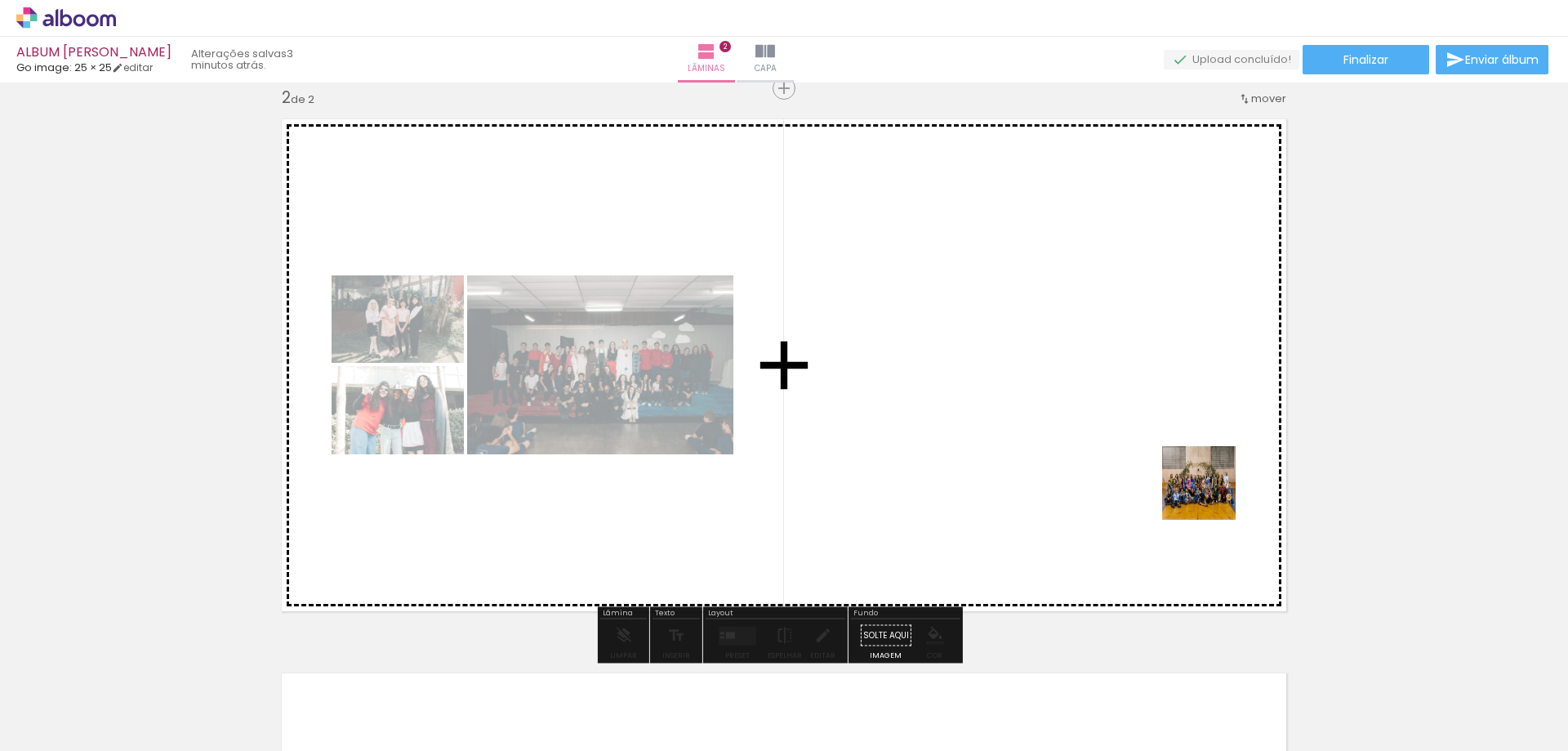
drag, startPoint x: 1498, startPoint y: 694, endPoint x: 1187, endPoint y: 471, distance: 382.7
click at [1187, 471] on quentale-workspace at bounding box center [784, 376] width 1568 height 751
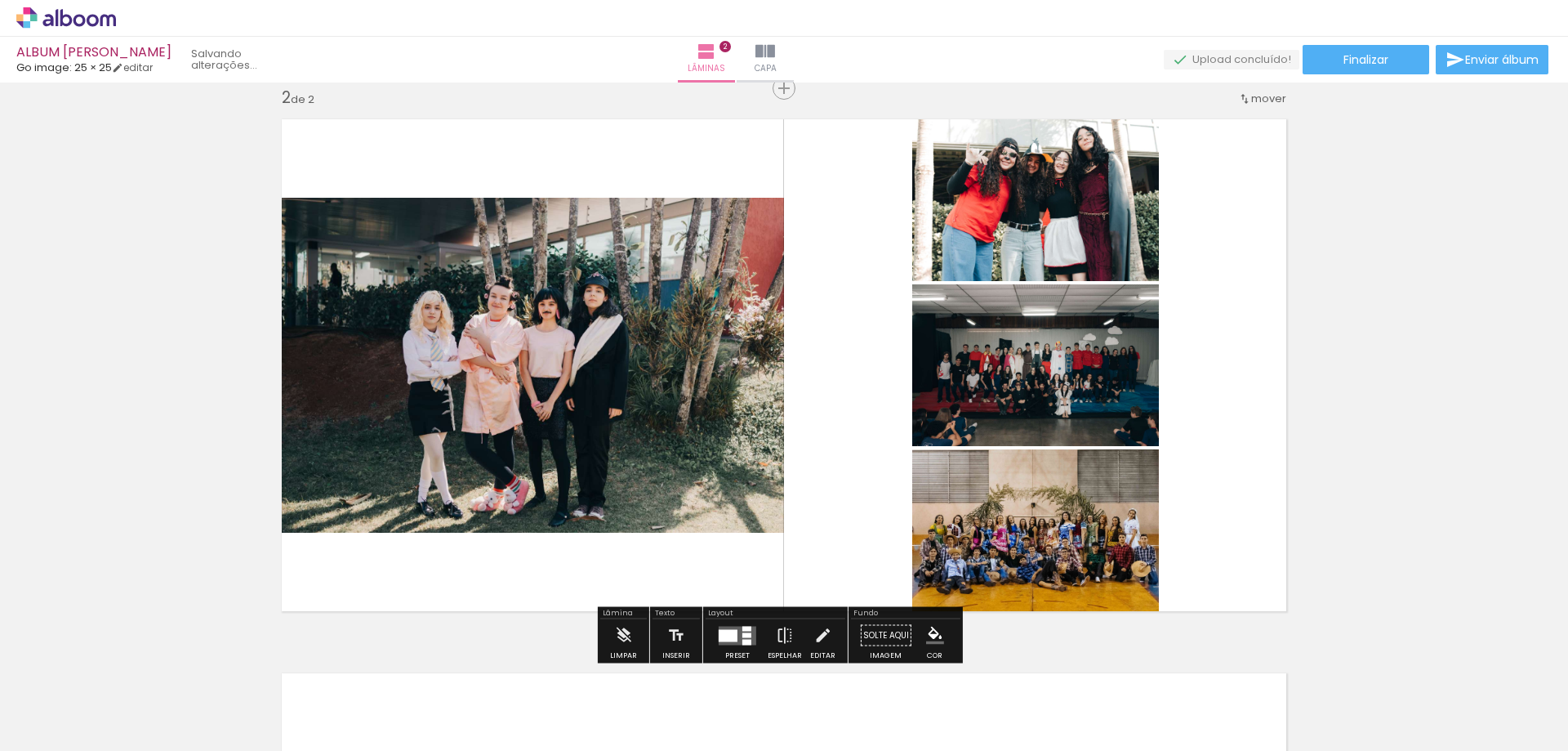
scroll to position [0, 1589]
drag, startPoint x: 1503, startPoint y: 686, endPoint x: 1271, endPoint y: 469, distance: 317.7
click at [1281, 475] on quentale-workspace at bounding box center [784, 376] width 1568 height 751
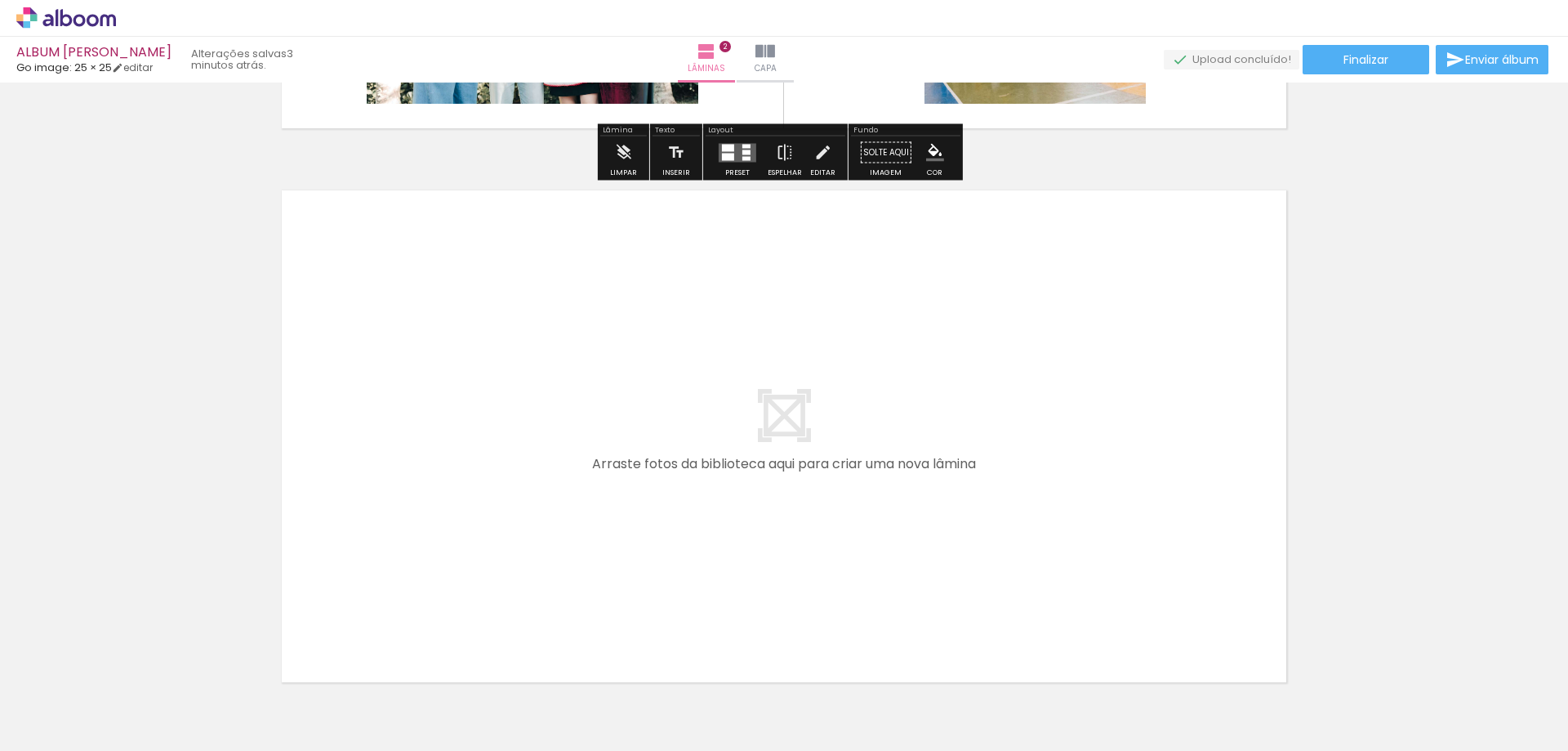
scroll to position [1147, 0]
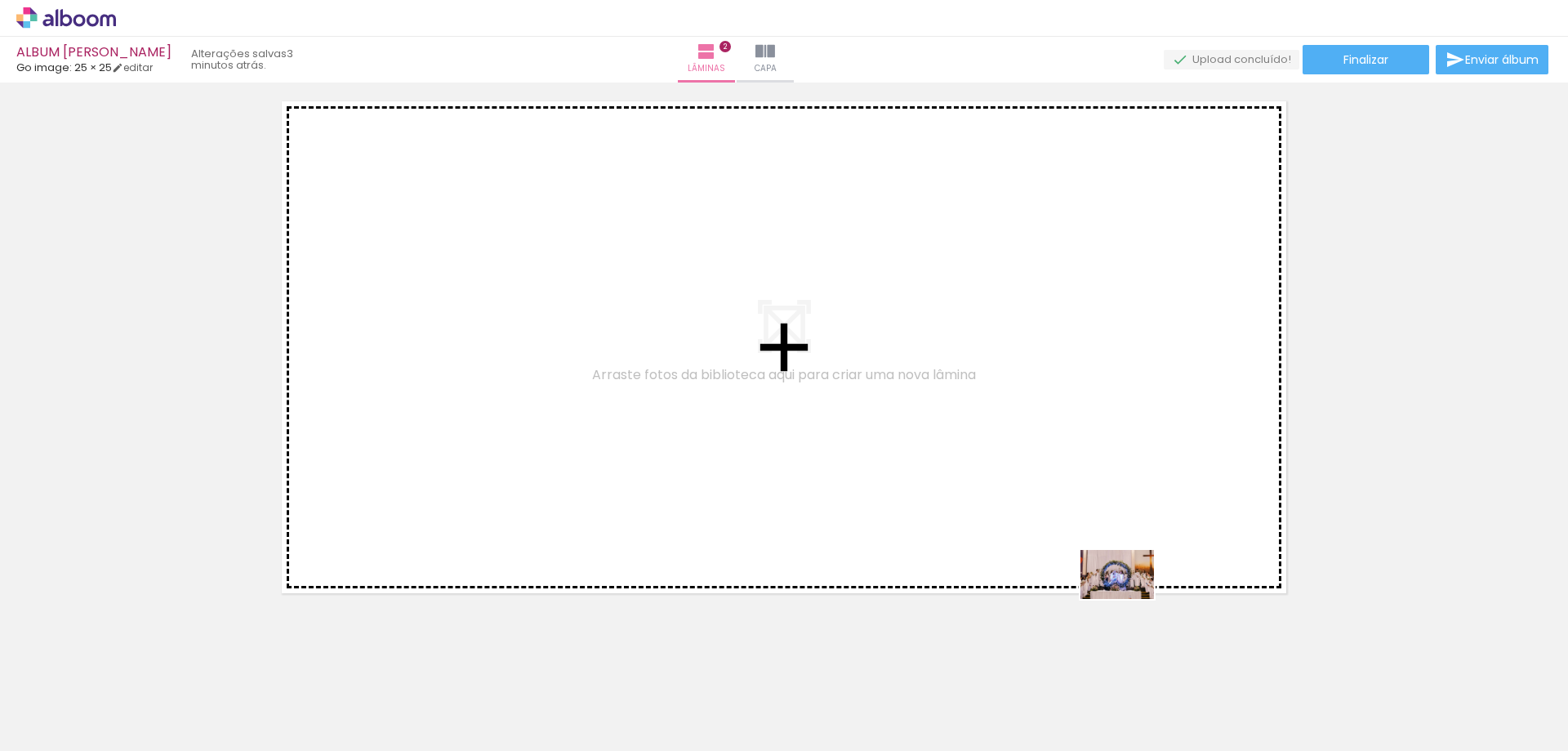
drag, startPoint x: 1147, startPoint y: 695, endPoint x: 1049, endPoint y: 436, distance: 276.9
click at [1049, 436] on quentale-workspace at bounding box center [784, 376] width 1568 height 751
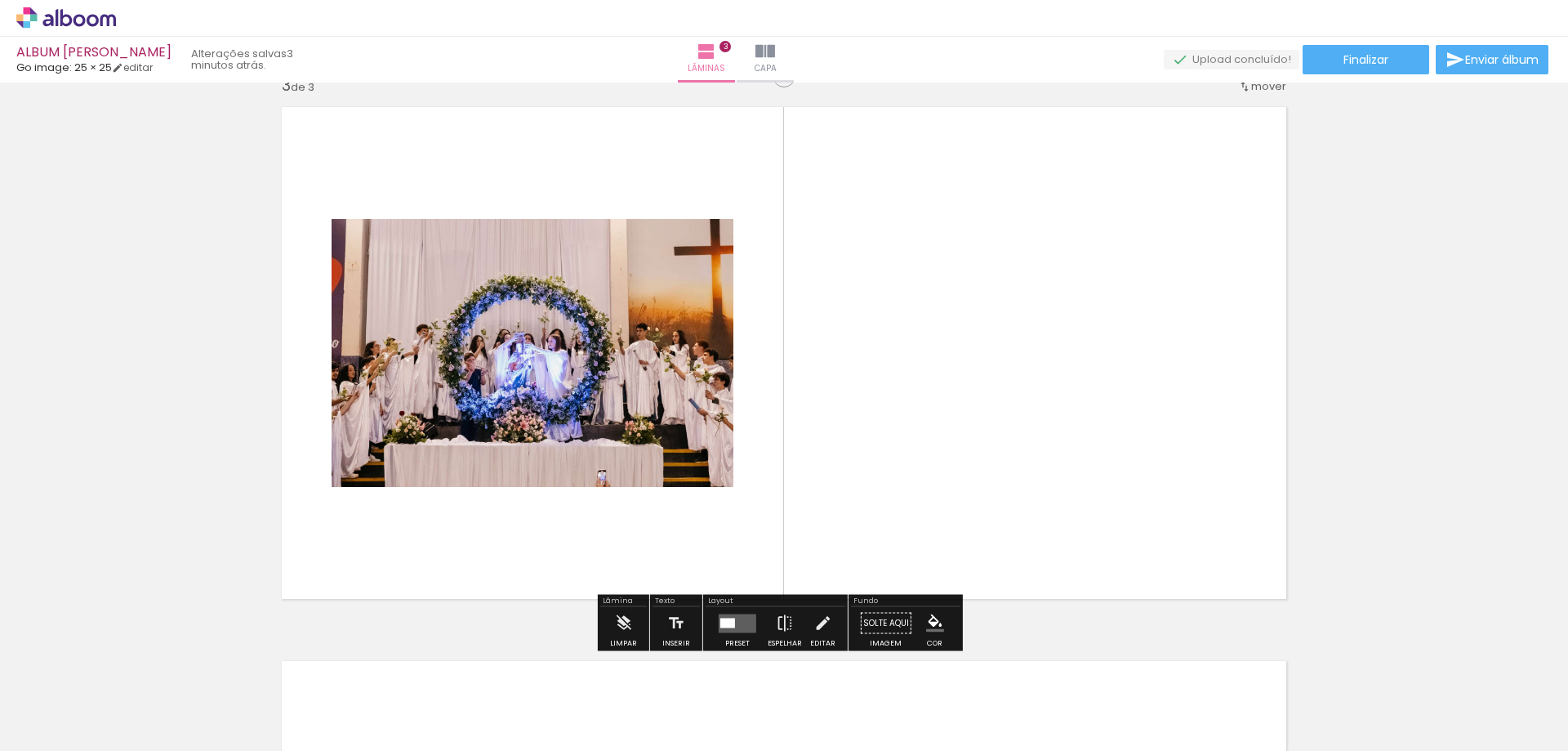
scroll to position [1128, 0]
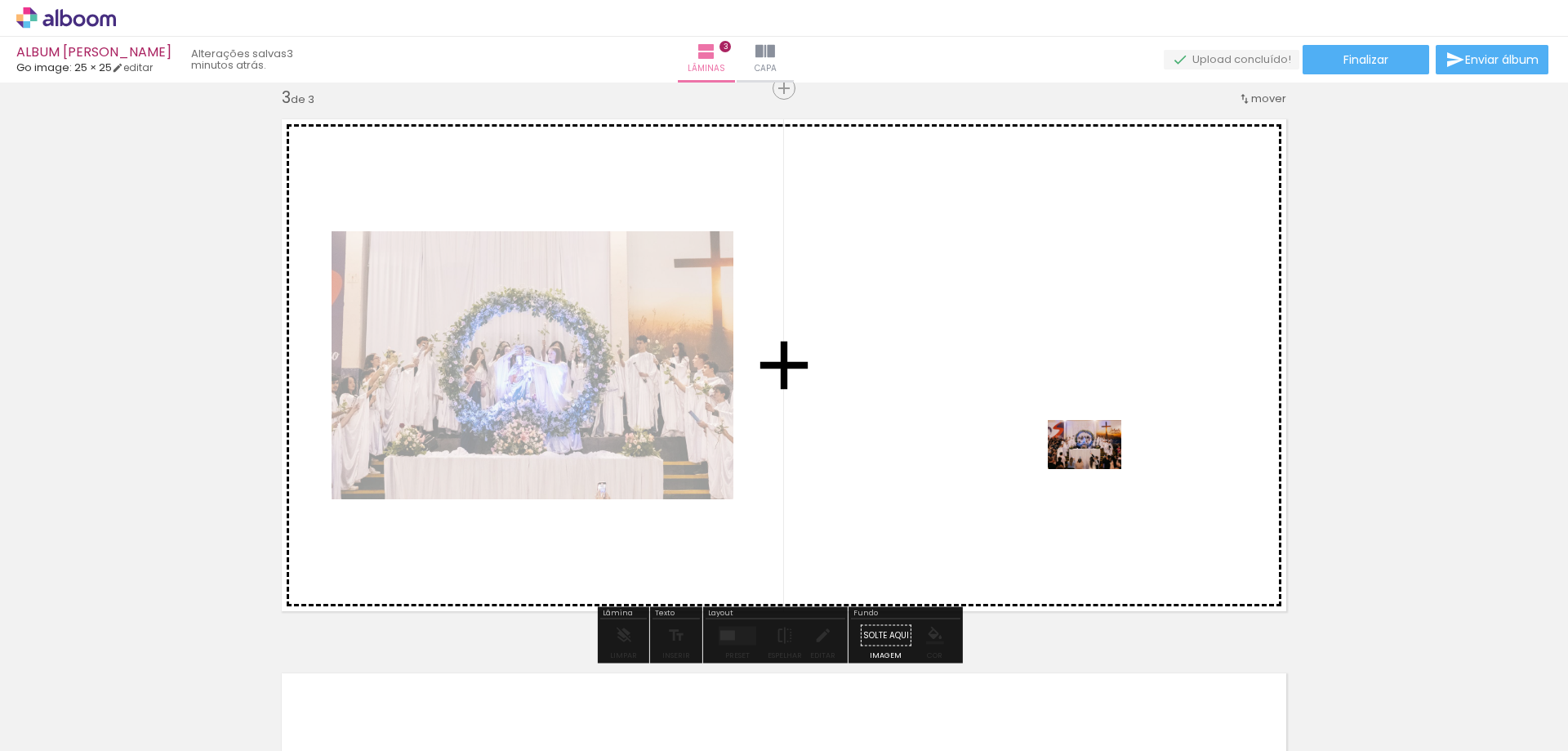
drag, startPoint x: 1202, startPoint y: 692, endPoint x: 1097, endPoint y: 468, distance: 247.4
click at [1097, 468] on quentale-workspace at bounding box center [784, 376] width 1568 height 751
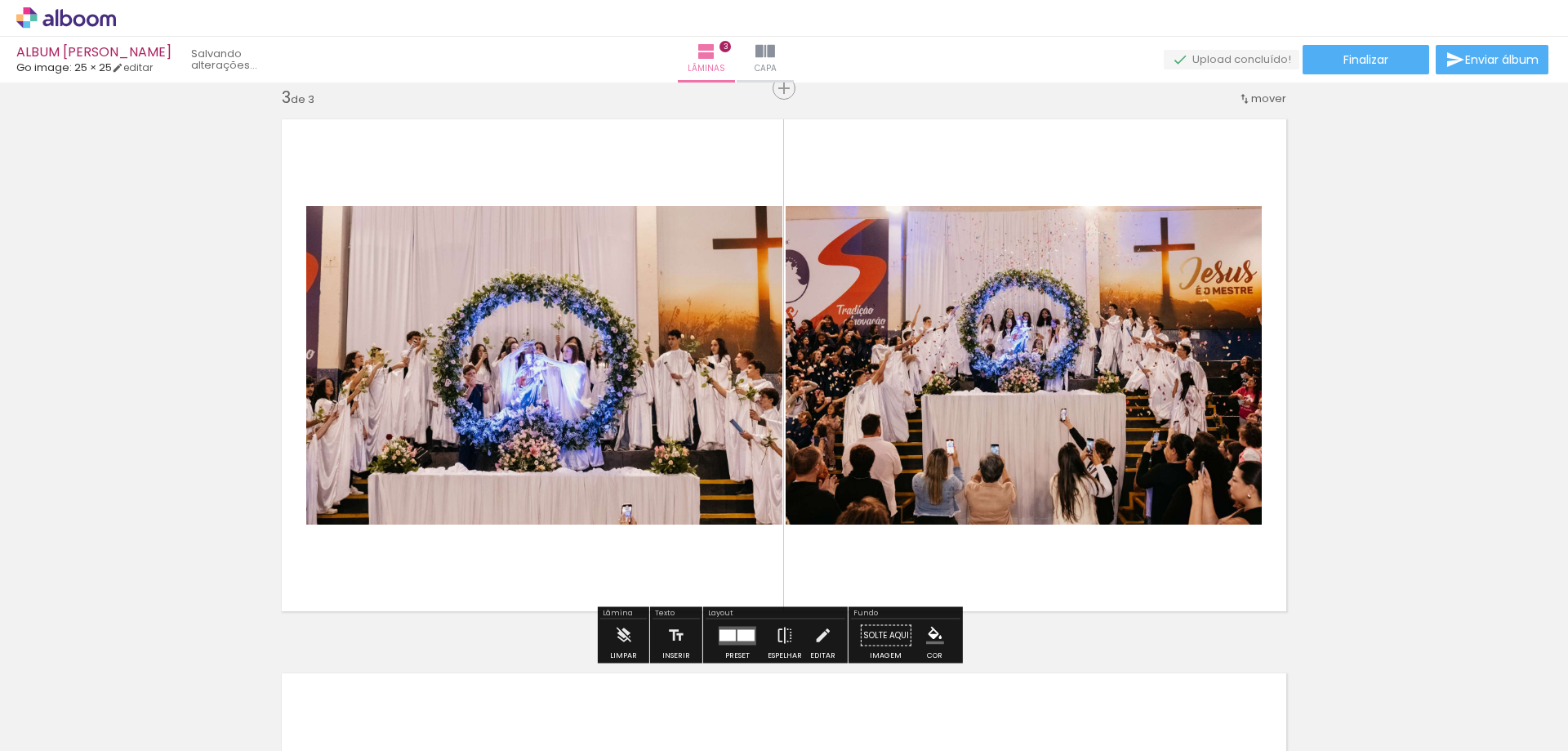
scroll to position [0, 1315]
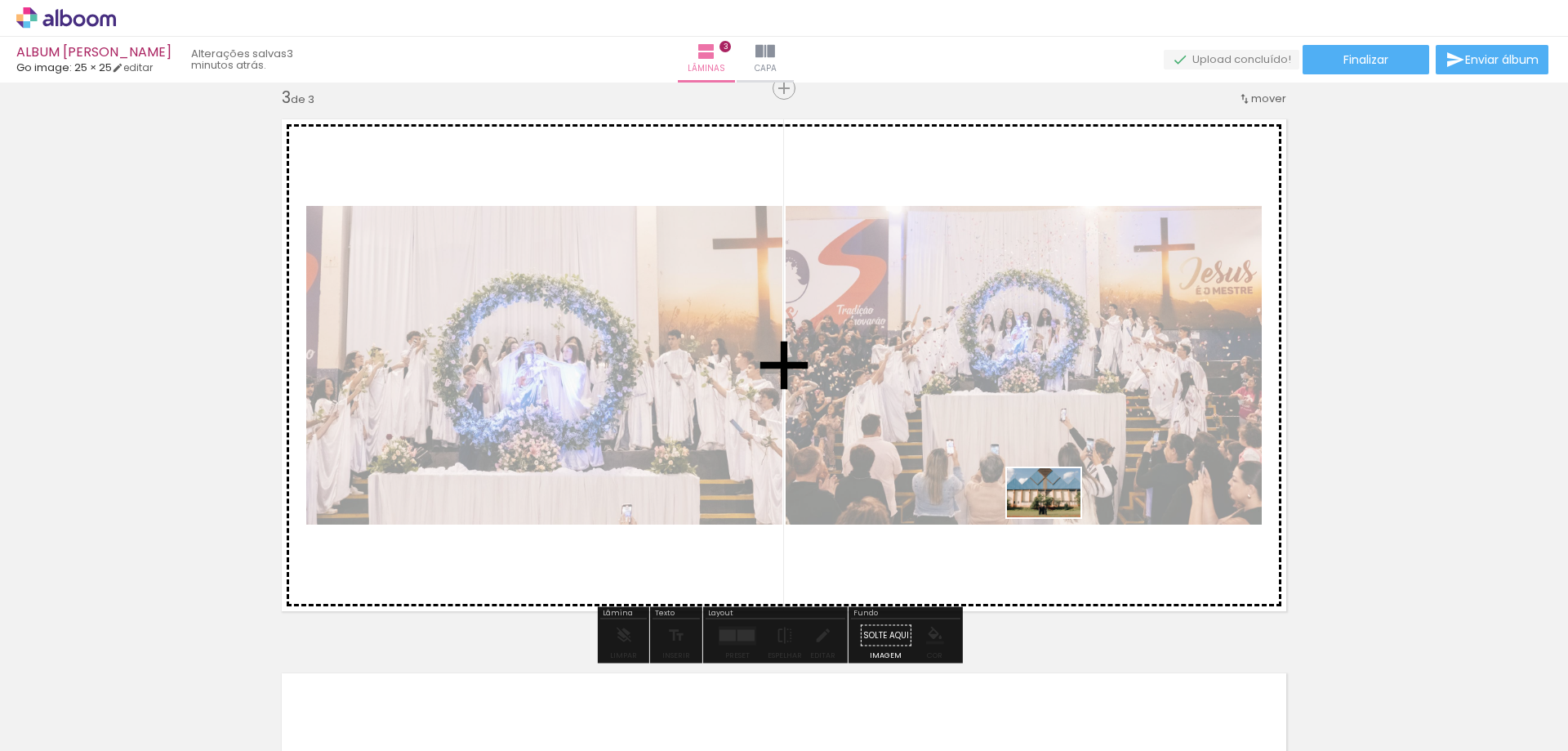
drag, startPoint x: 1067, startPoint y: 717, endPoint x: 1056, endPoint y: 528, distance: 189.3
click at [1056, 515] on quentale-workspace at bounding box center [784, 376] width 1568 height 751
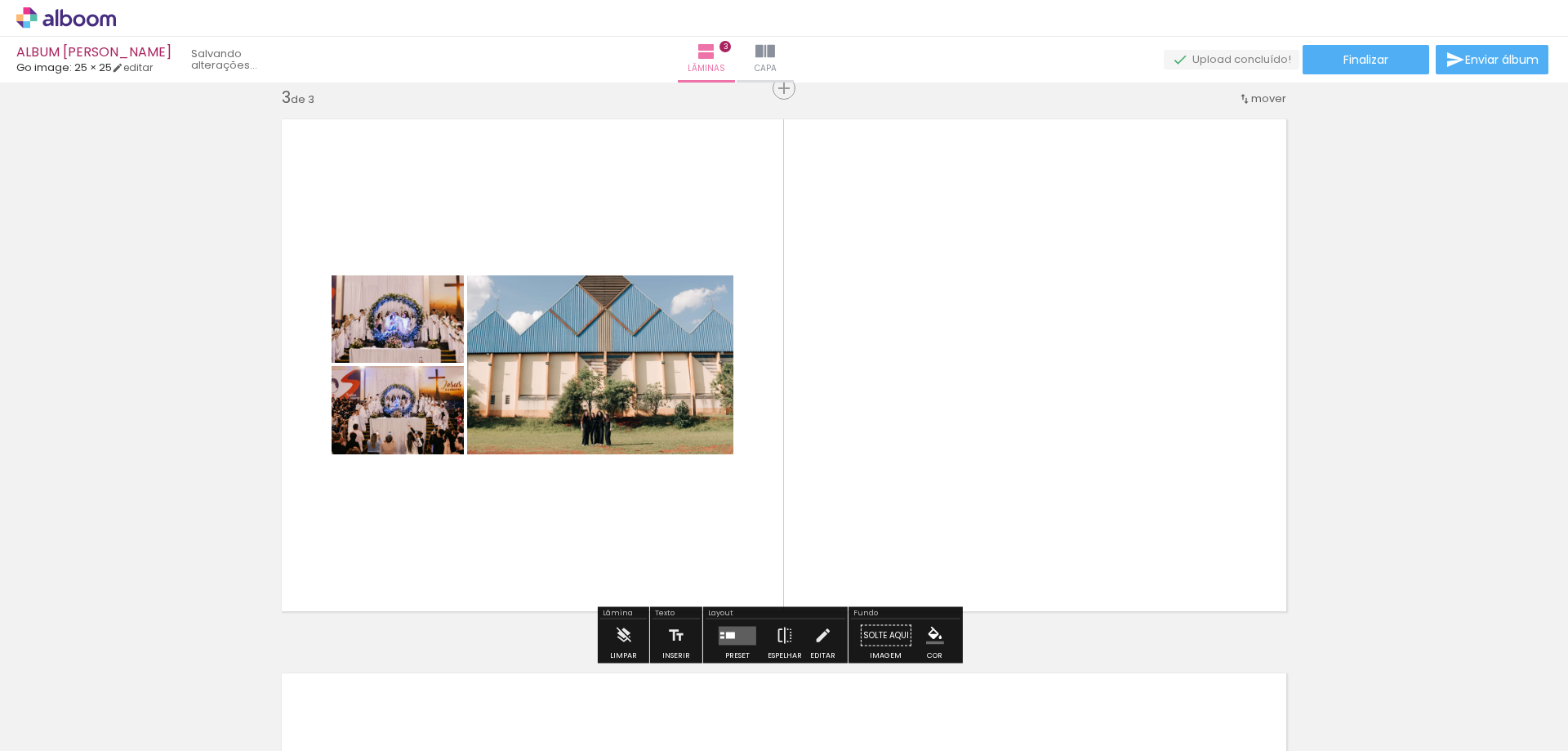
scroll to position [0, 1223]
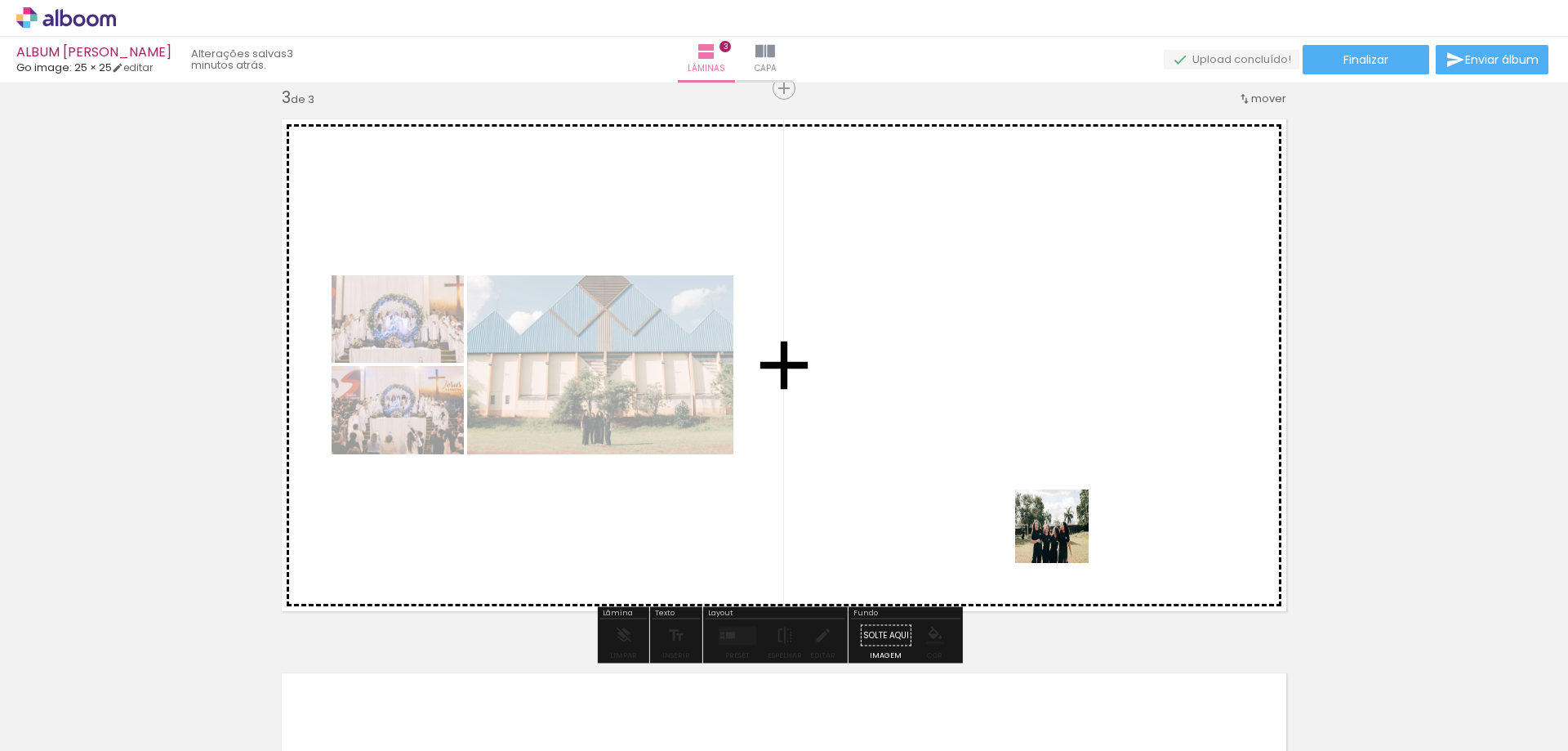
drag, startPoint x: 1070, startPoint y: 596, endPoint x: 1063, endPoint y: 491, distance: 105.2
click at [1063, 491] on quentale-workspace at bounding box center [784, 376] width 1568 height 751
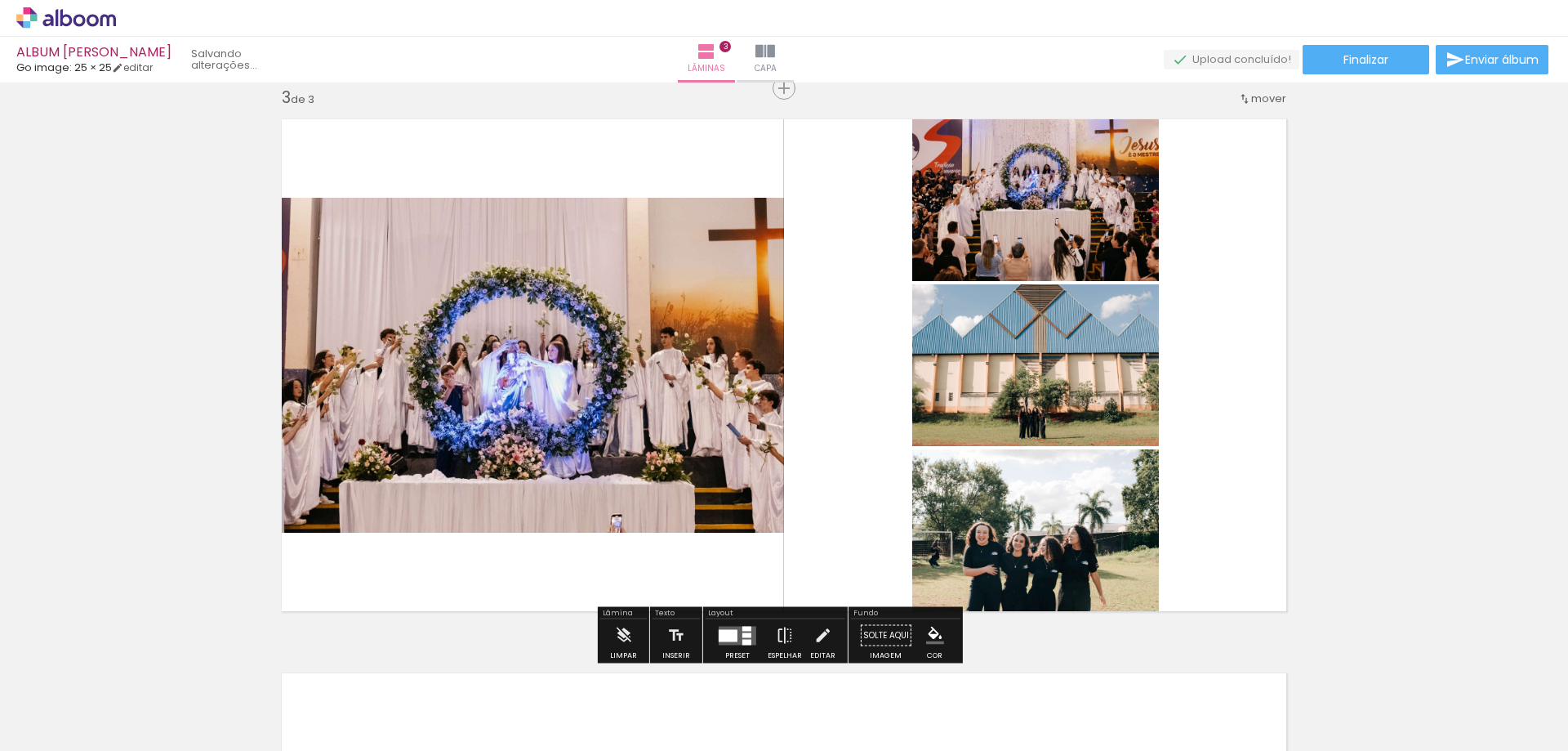
scroll to position [0, 1132]
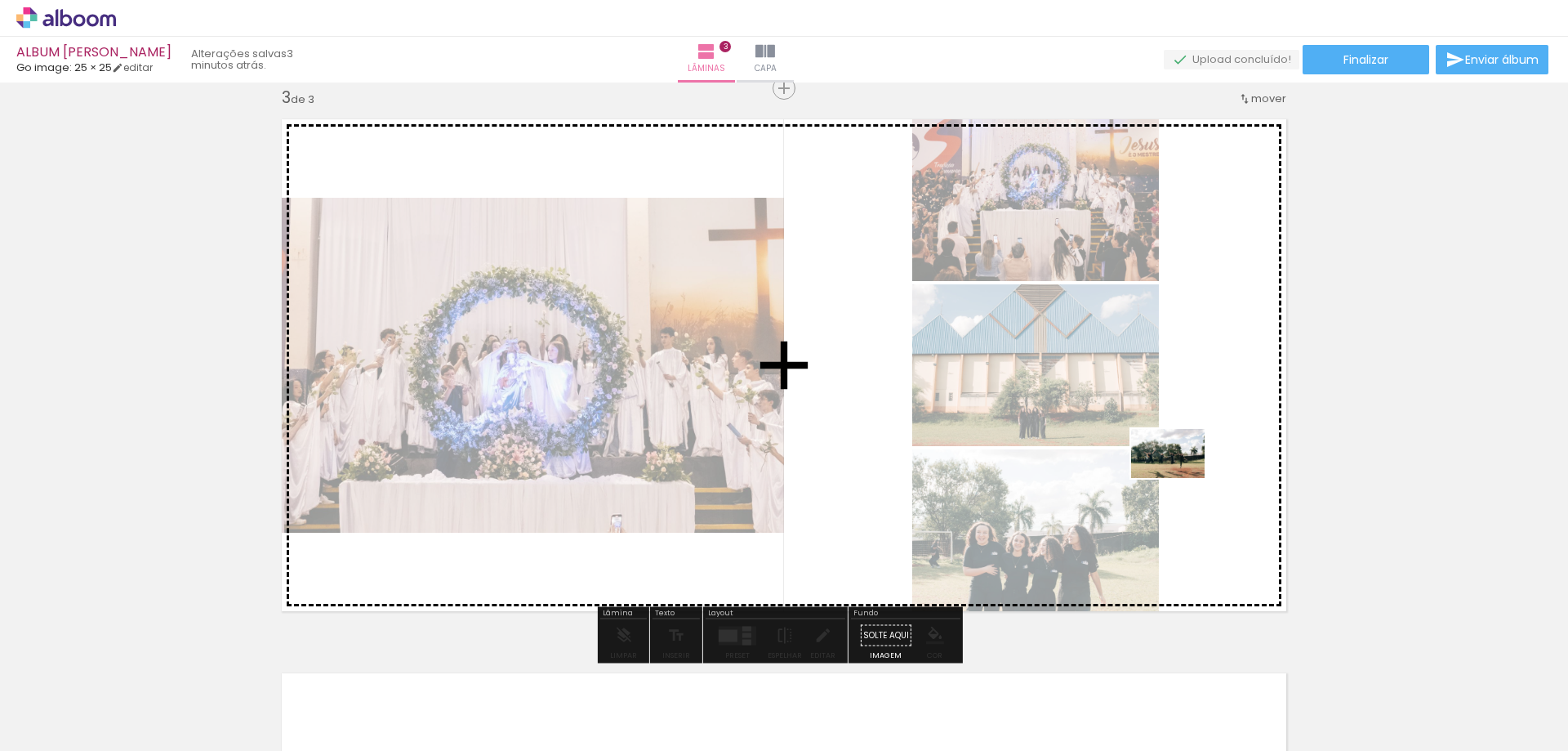
drag, startPoint x: 1147, startPoint y: 686, endPoint x: 1180, endPoint y: 478, distance: 210.6
click at [1180, 478] on quentale-workspace at bounding box center [784, 376] width 1568 height 751
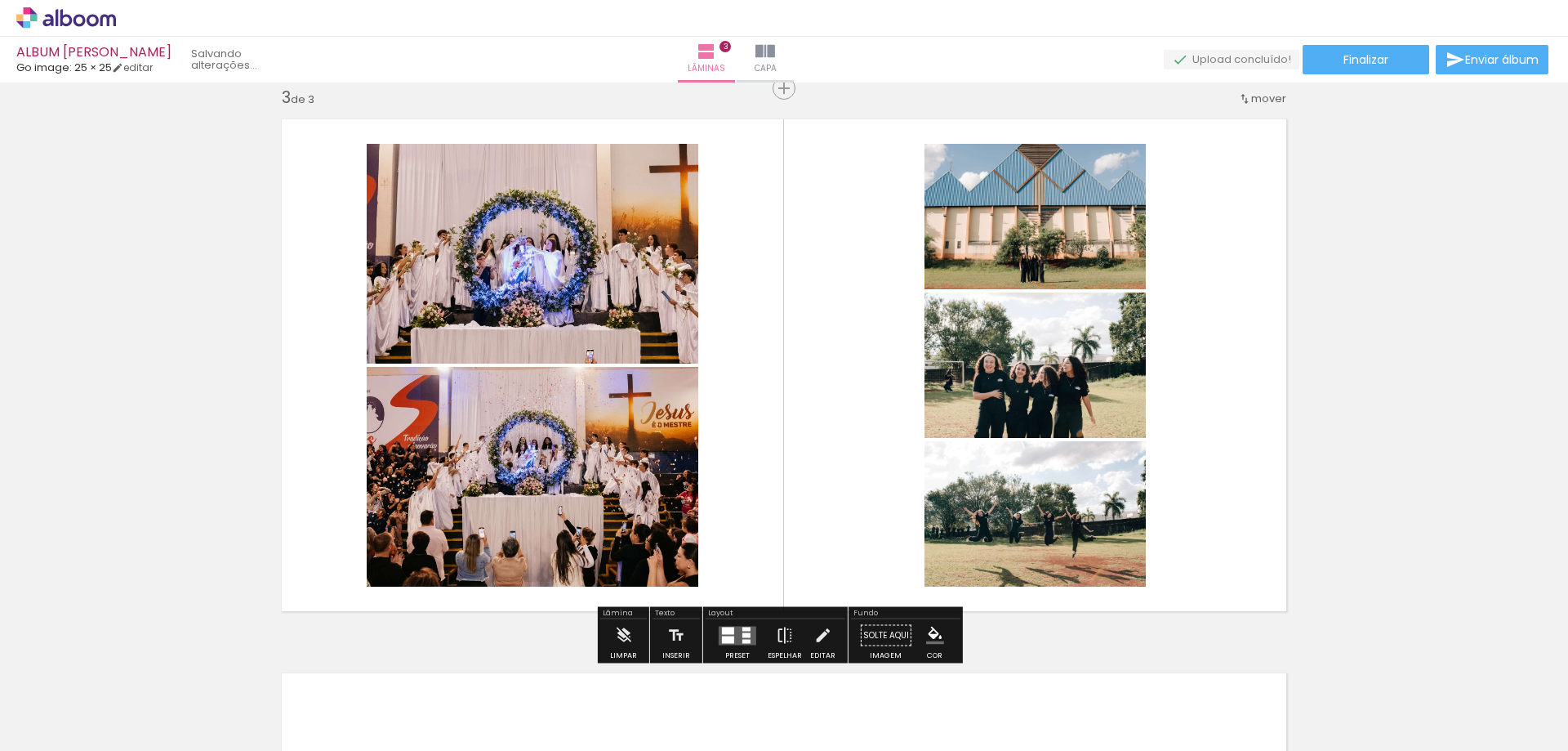
scroll to position [0, 1040]
drag, startPoint x: 1147, startPoint y: 705, endPoint x: 1185, endPoint y: 517, distance: 191.8
click at [1185, 519] on quentale-workspace at bounding box center [784, 376] width 1568 height 751
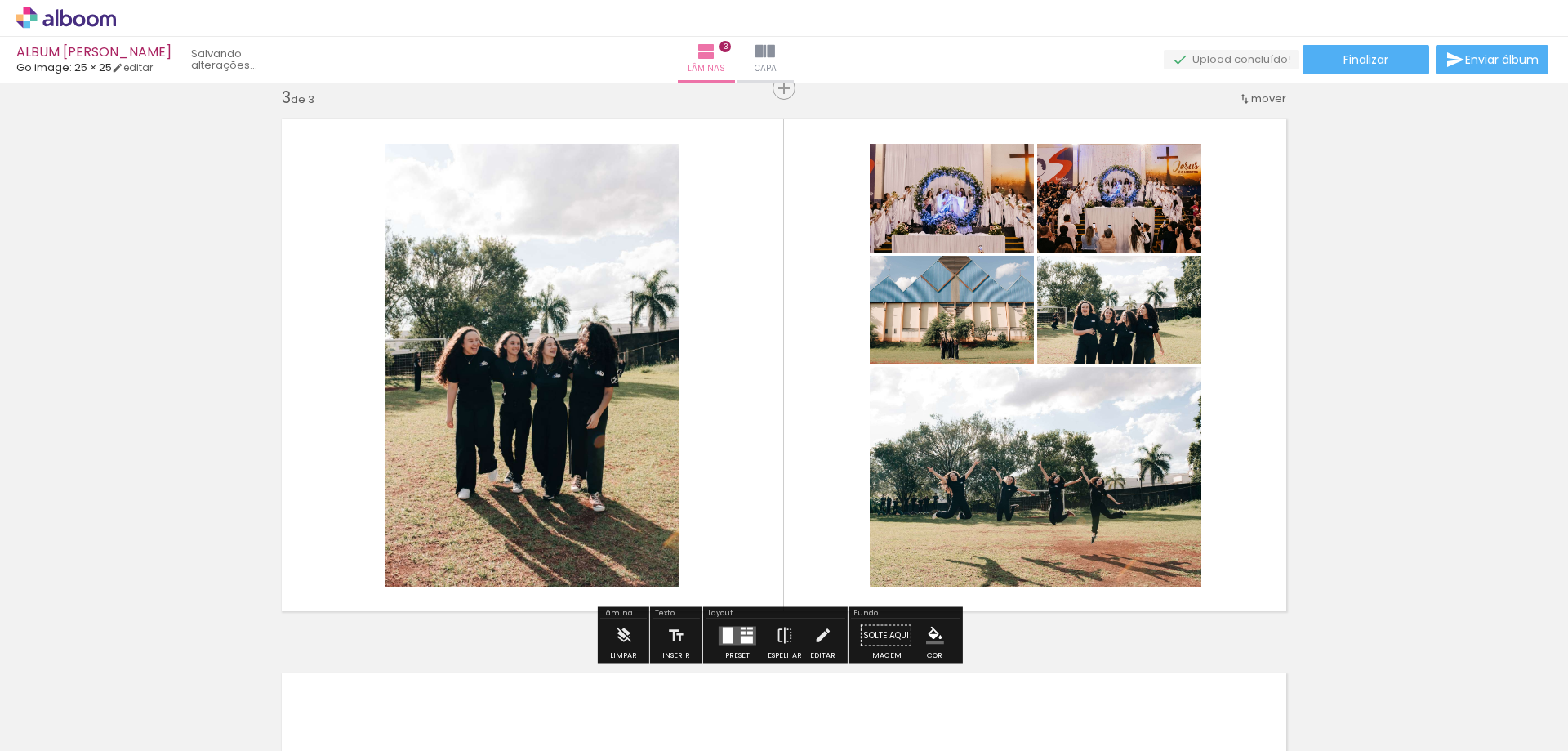
scroll to position [0, 949]
drag, startPoint x: 1222, startPoint y: 713, endPoint x: 1156, endPoint y: 500, distance: 223.0
click at [1156, 500] on quentale-workspace at bounding box center [784, 376] width 1568 height 751
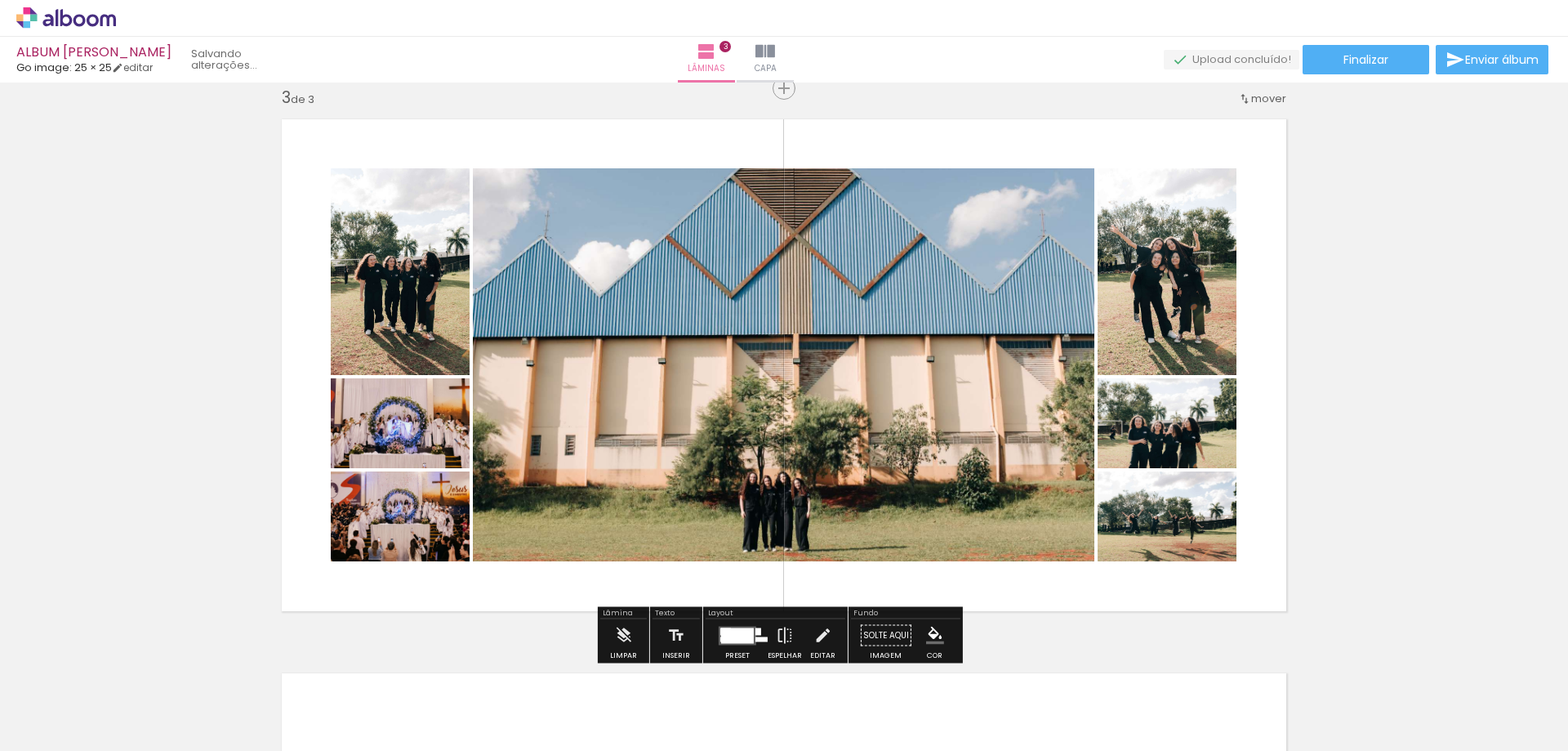
scroll to position [0, 857]
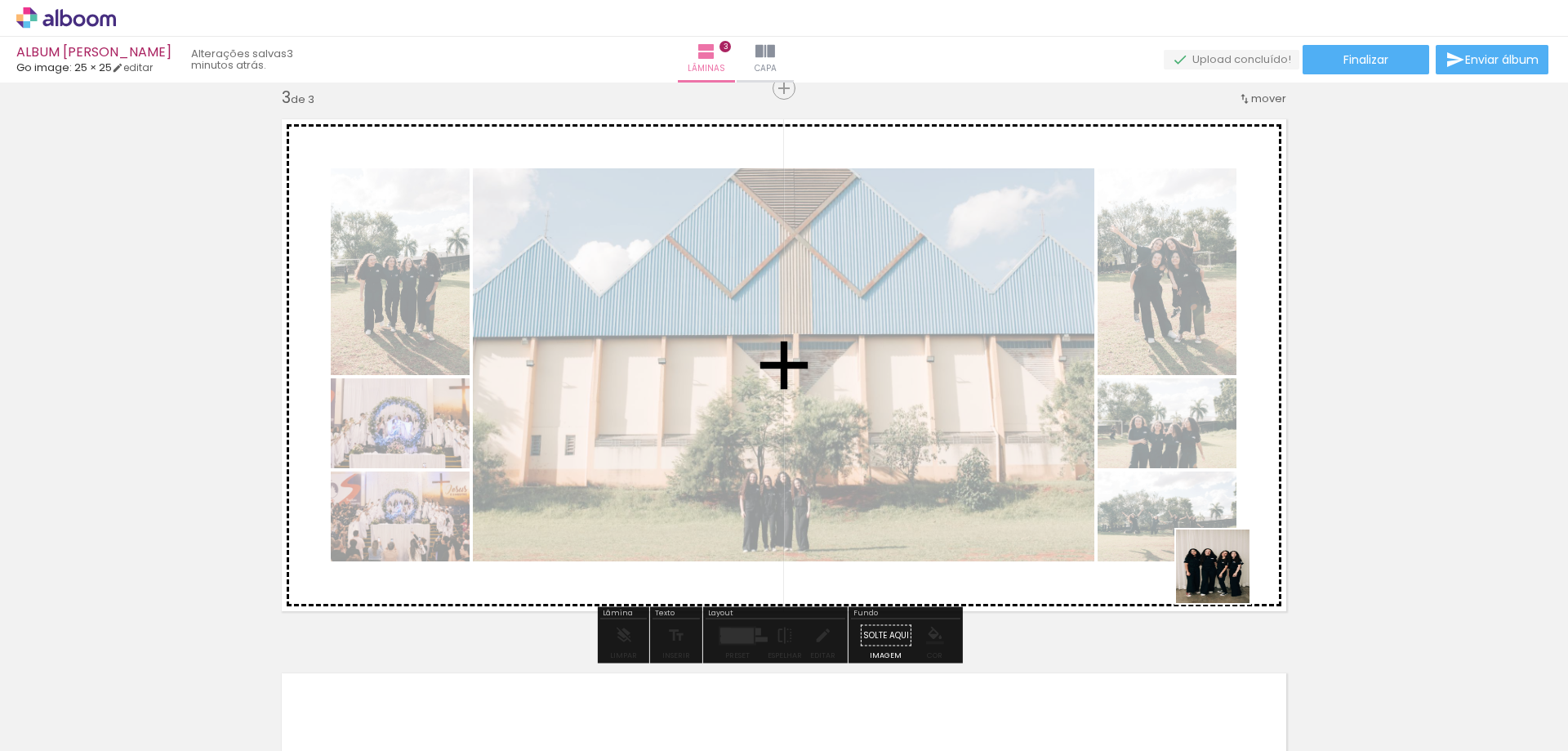
drag, startPoint x: 1238, startPoint y: 665, endPoint x: 1257, endPoint y: 518, distance: 148.2
click at [1217, 522] on quentale-workspace at bounding box center [784, 376] width 1568 height 751
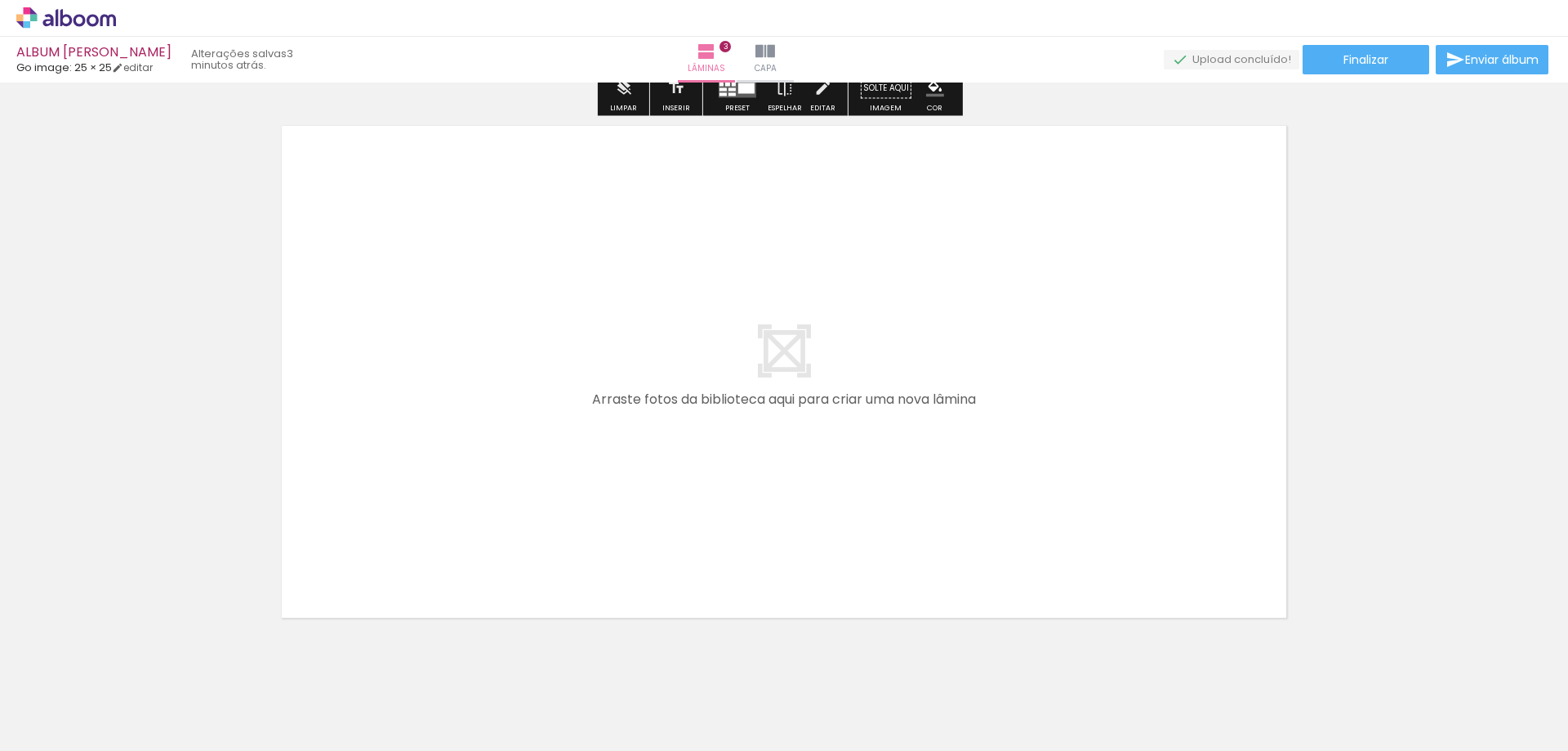
scroll to position [1701, 0]
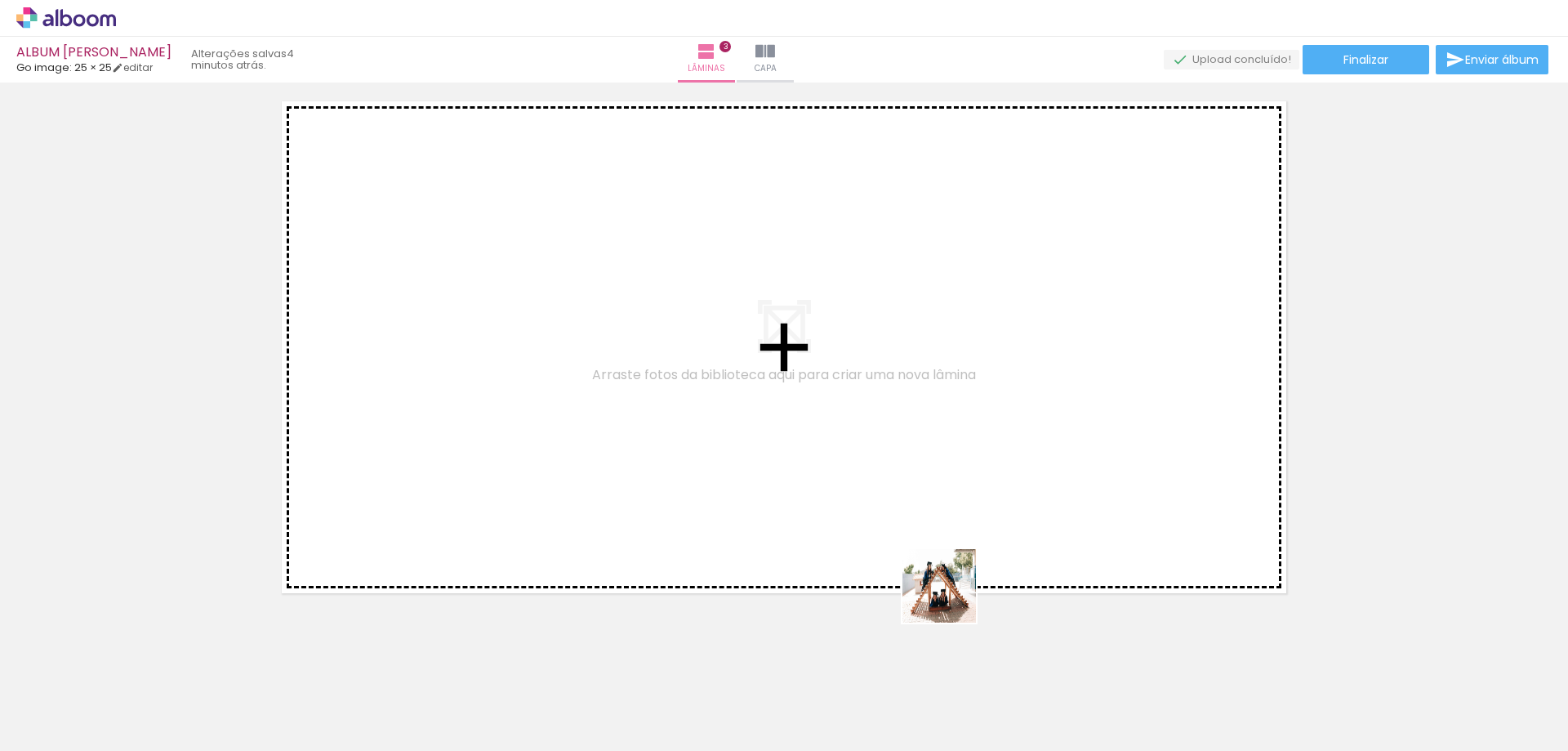
drag, startPoint x: 957, startPoint y: 694, endPoint x: 944, endPoint y: 517, distance: 177.5
click at [936, 504] on quentale-workspace at bounding box center [784, 376] width 1568 height 751
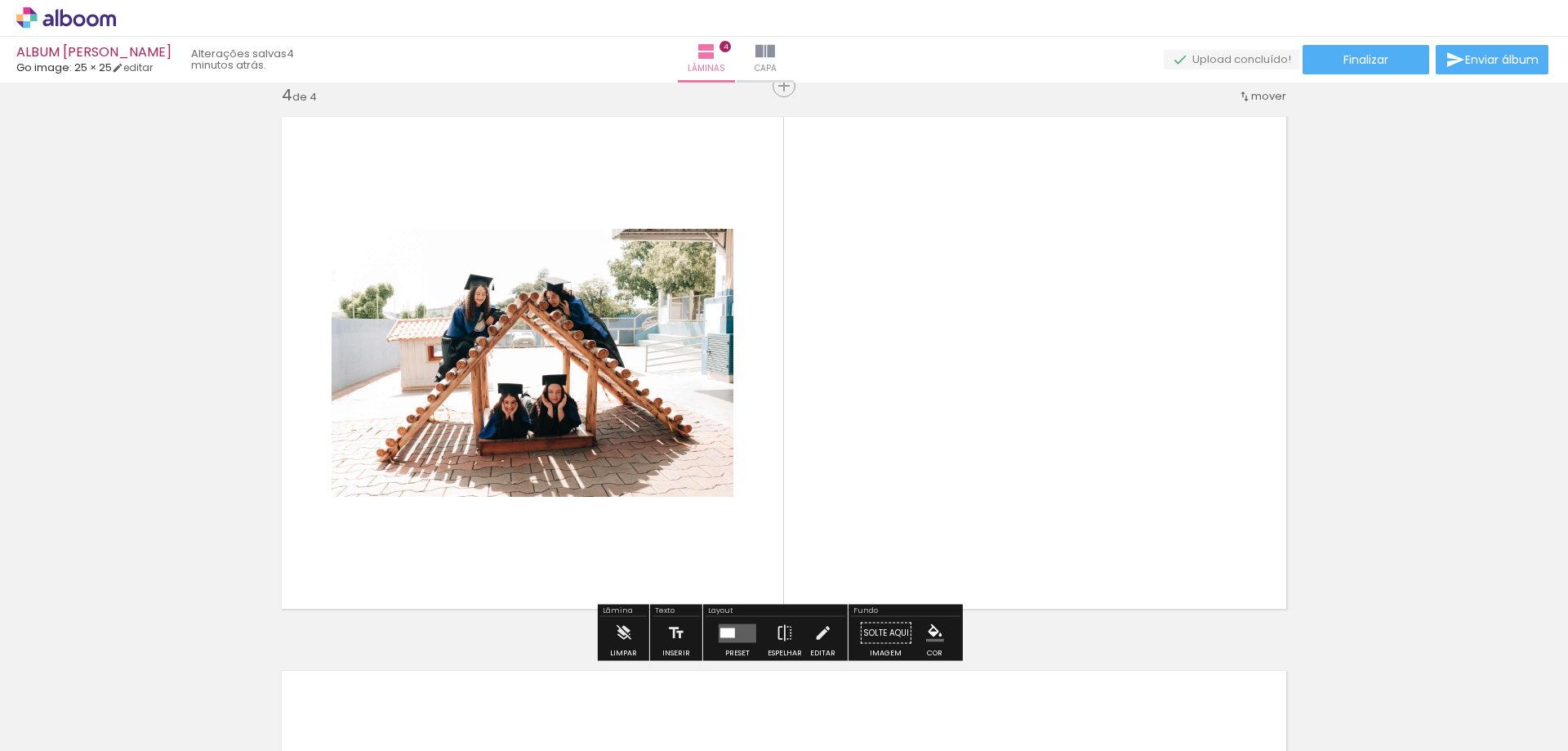
scroll to position [1683, 0]
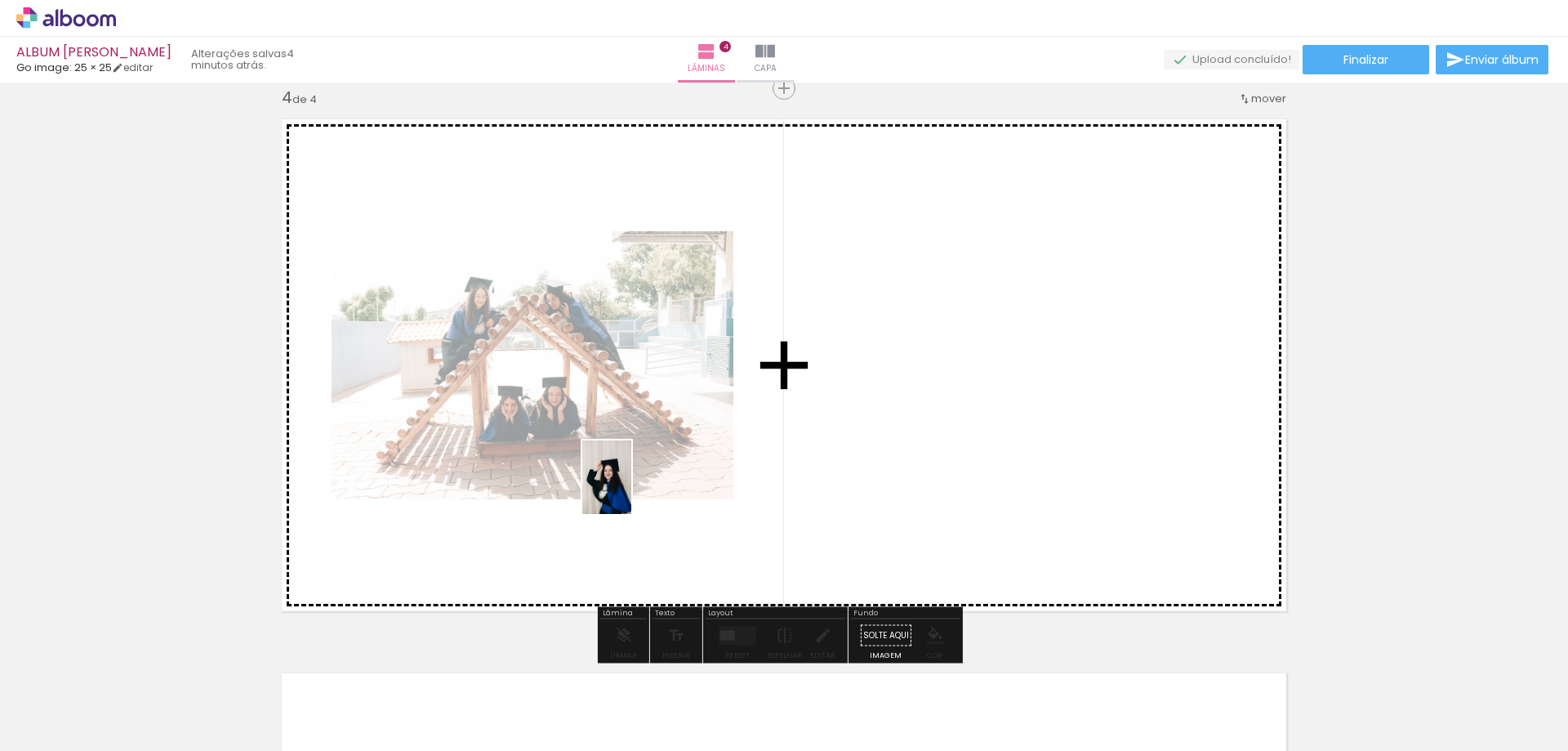
drag, startPoint x: 1148, startPoint y: 691, endPoint x: 632, endPoint y: 489, distance: 554.1
click at [632, 489] on quentale-workspace at bounding box center [784, 376] width 1568 height 751
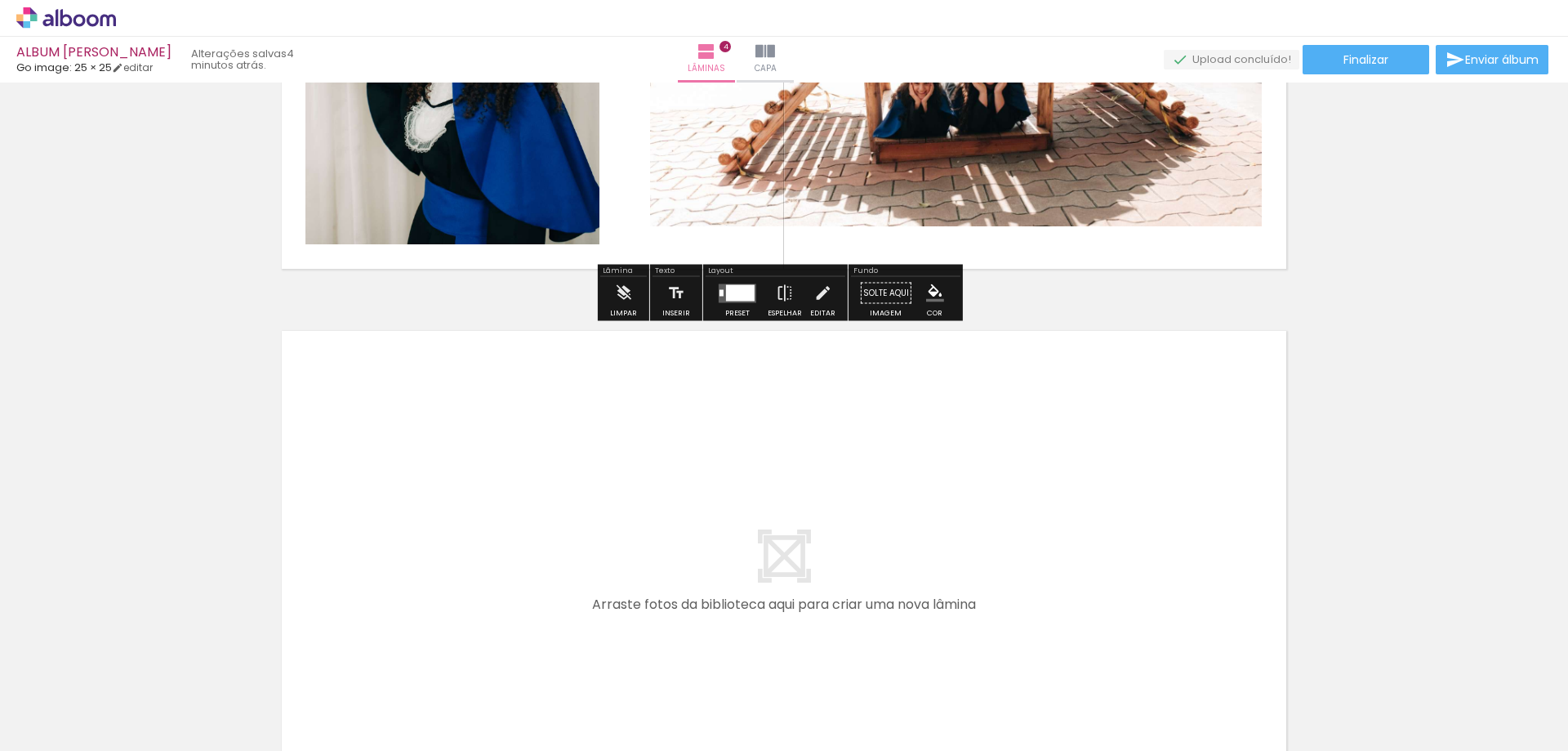
scroll to position [2173, 0]
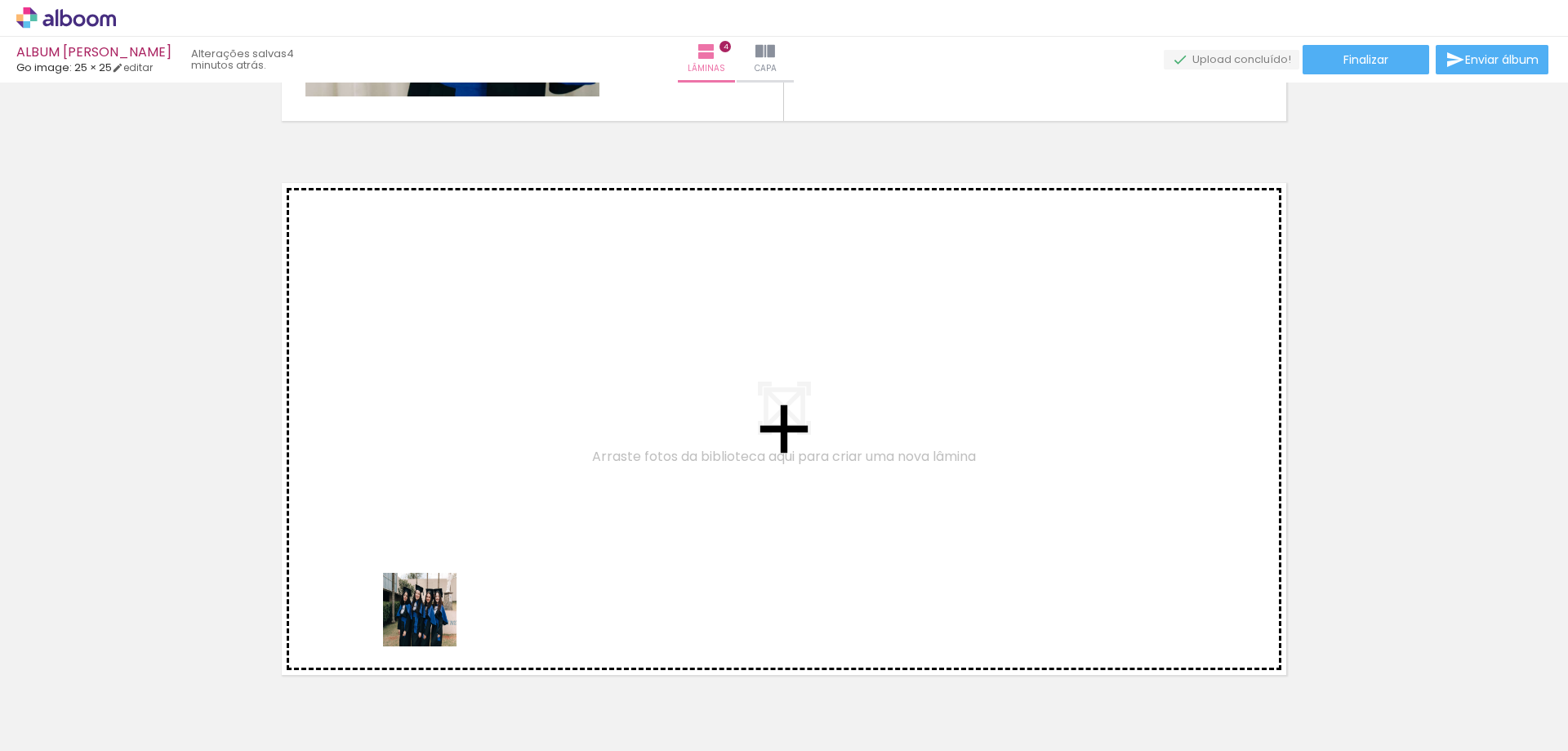
drag, startPoint x: 432, startPoint y: 622, endPoint x: 439, endPoint y: 545, distance: 77.3
click at [439, 545] on quentale-workspace at bounding box center [784, 376] width 1568 height 751
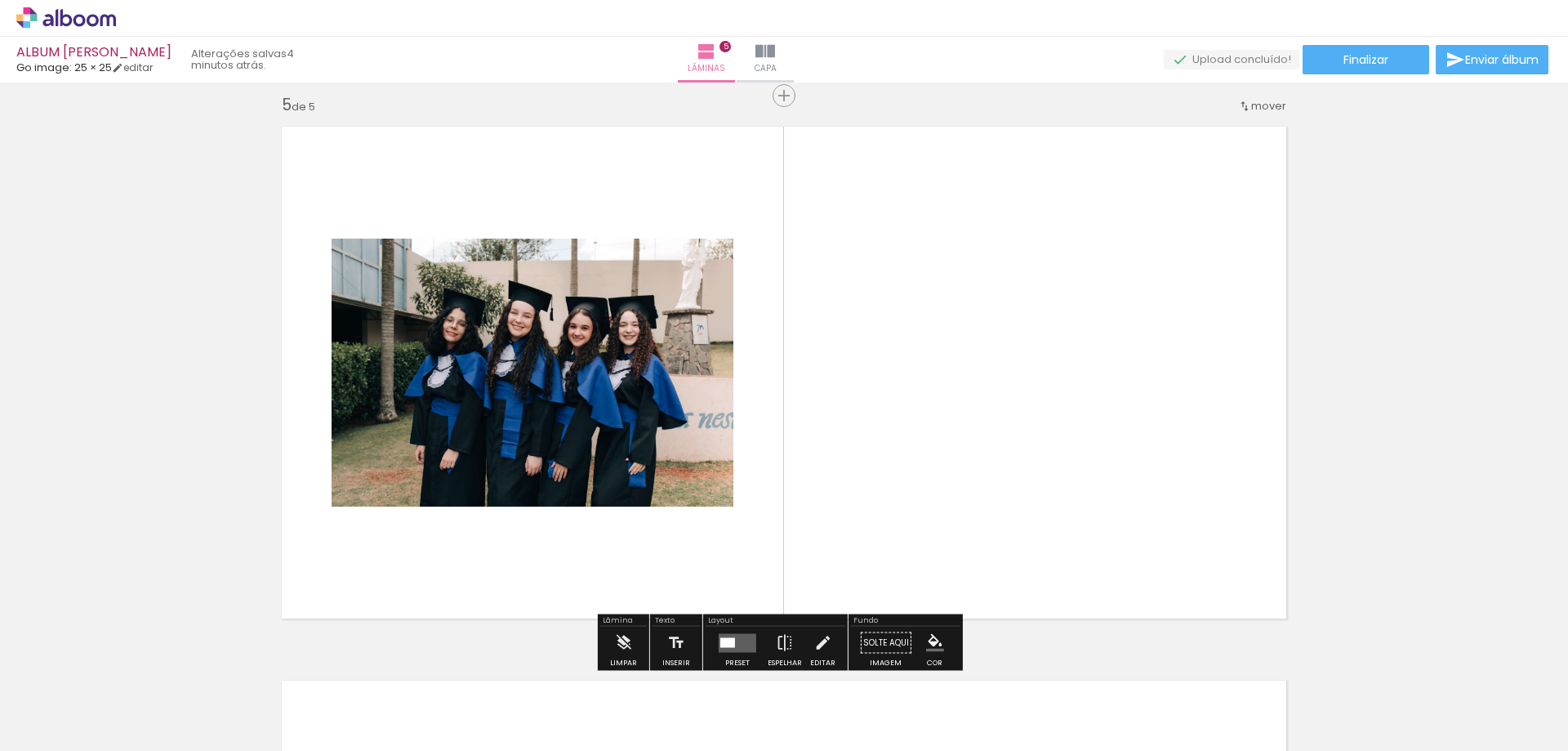
scroll to position [2236, 0]
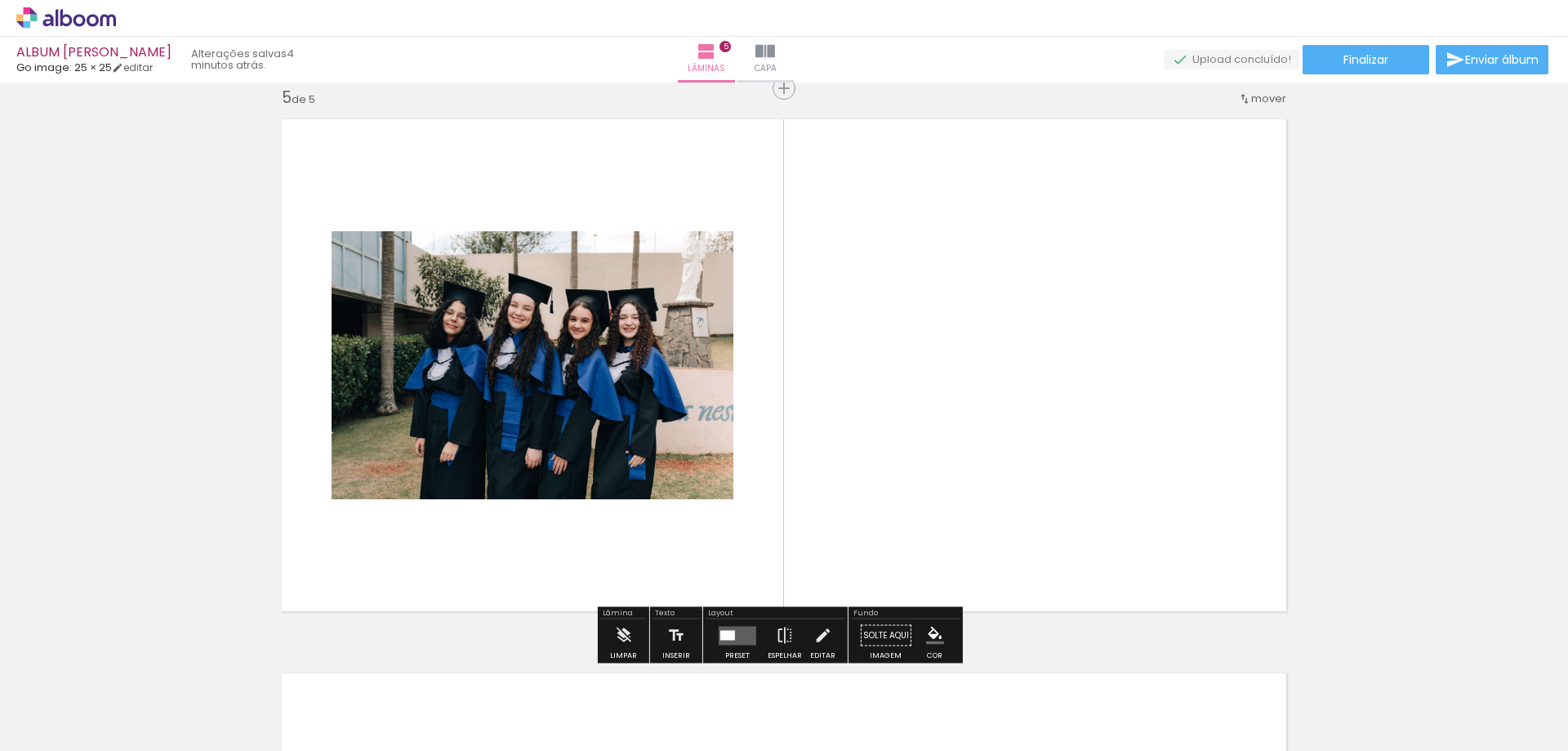
drag, startPoint x: 493, startPoint y: 694, endPoint x: 556, endPoint y: 600, distance: 113.2
click at [539, 552] on quentale-workspace at bounding box center [784, 376] width 1568 height 751
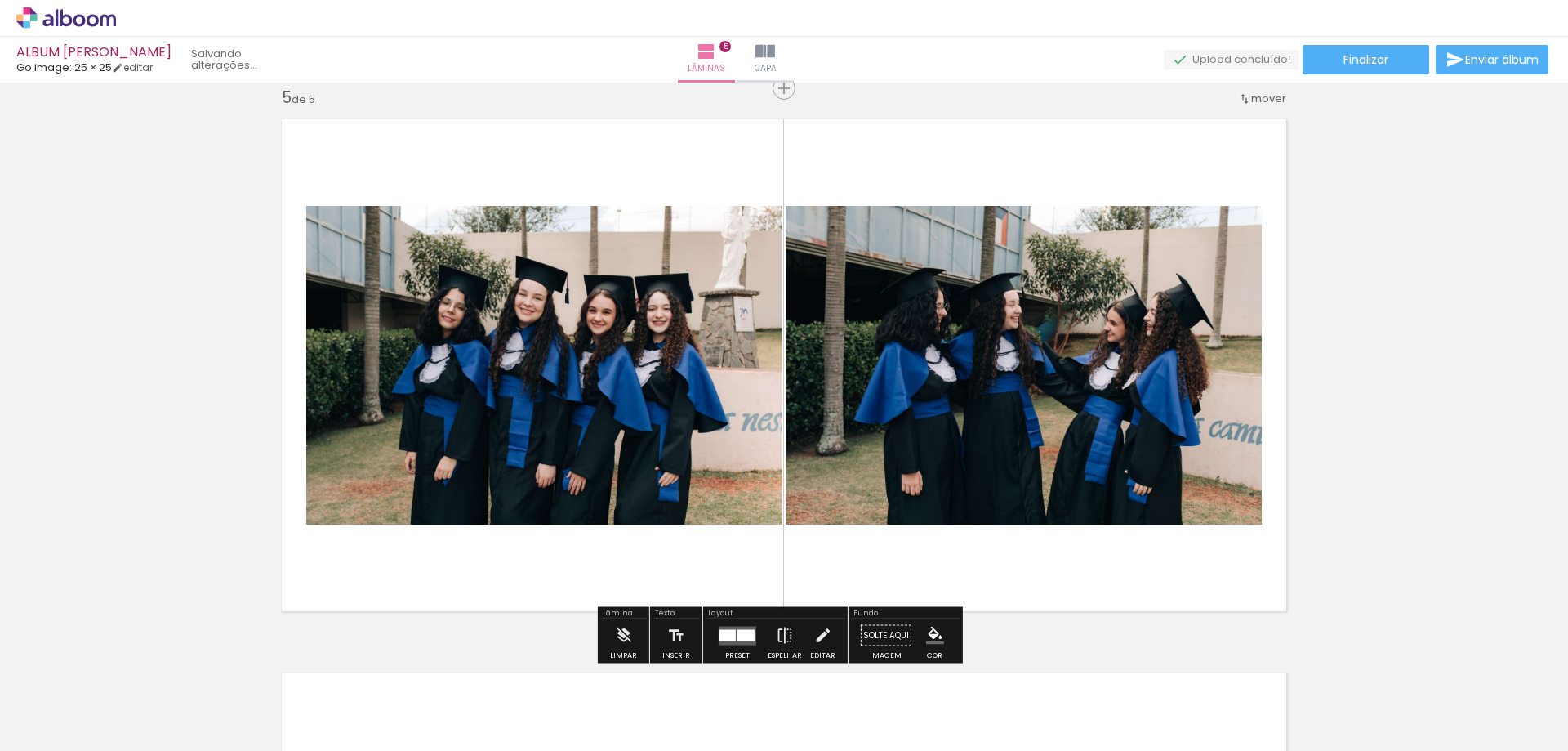
scroll to position [0, 400]
drag, startPoint x: 594, startPoint y: 701, endPoint x: 662, endPoint y: 567, distance: 150.3
click at [662, 566] on quentale-workspace at bounding box center [784, 376] width 1568 height 751
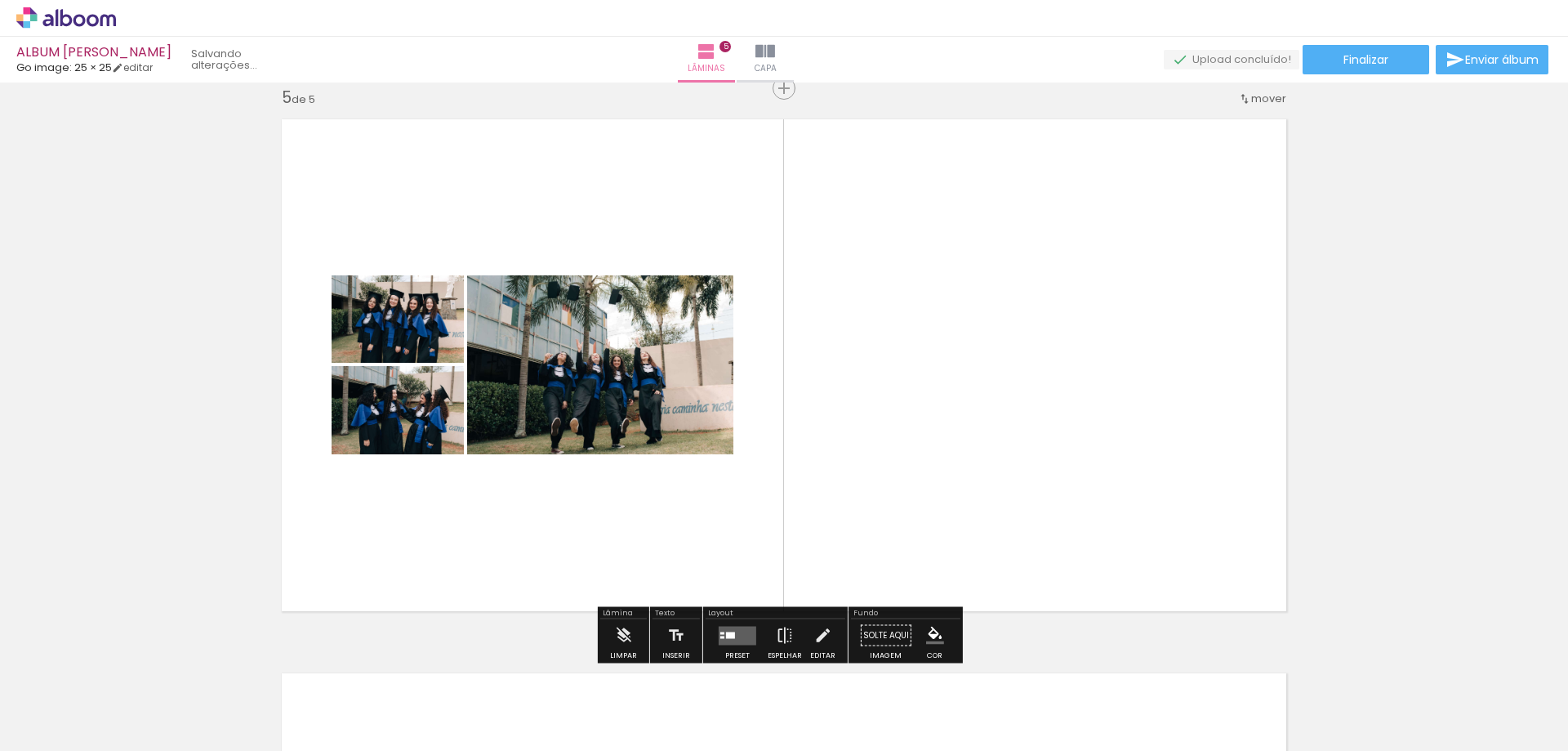
scroll to position [0, 309]
drag, startPoint x: 679, startPoint y: 702, endPoint x: 769, endPoint y: 506, distance: 215.7
click at [768, 508] on quentale-workspace at bounding box center [784, 376] width 1568 height 751
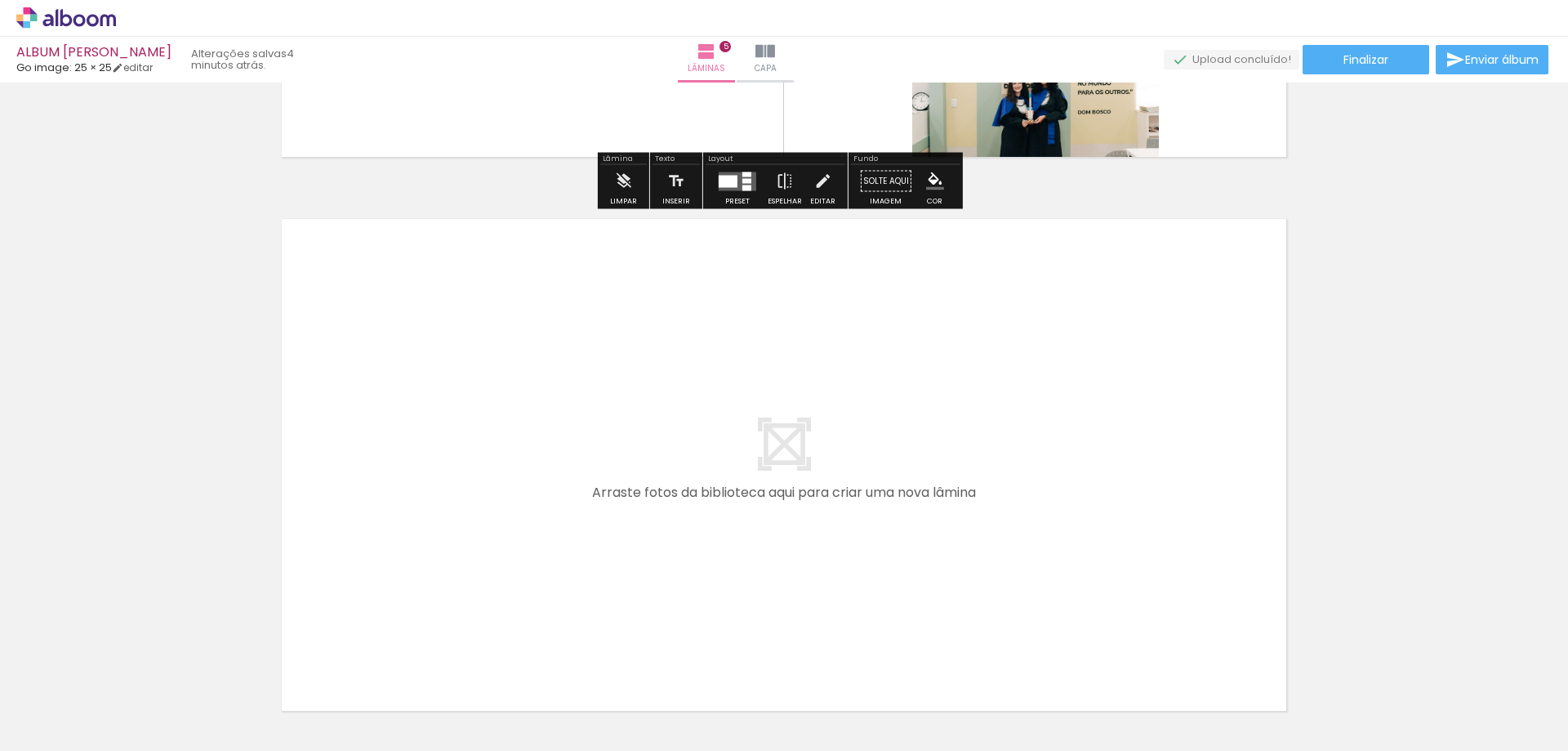
scroll to position [2808, 0]
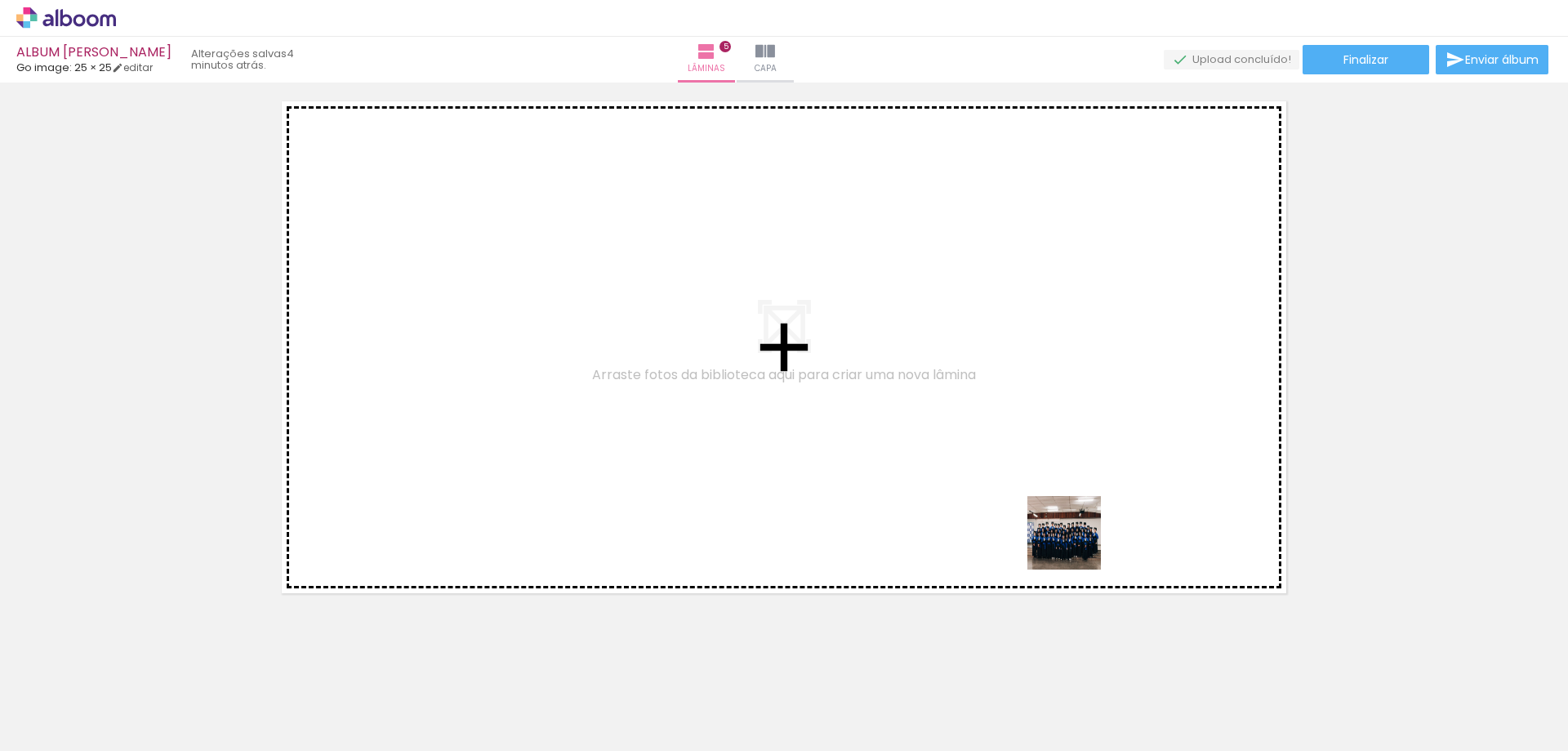
drag, startPoint x: 1145, startPoint y: 715, endPoint x: 1091, endPoint y: 617, distance: 111.9
click at [1074, 525] on quentale-workspace at bounding box center [784, 376] width 1568 height 751
